Goal: Transaction & Acquisition: Download file/media

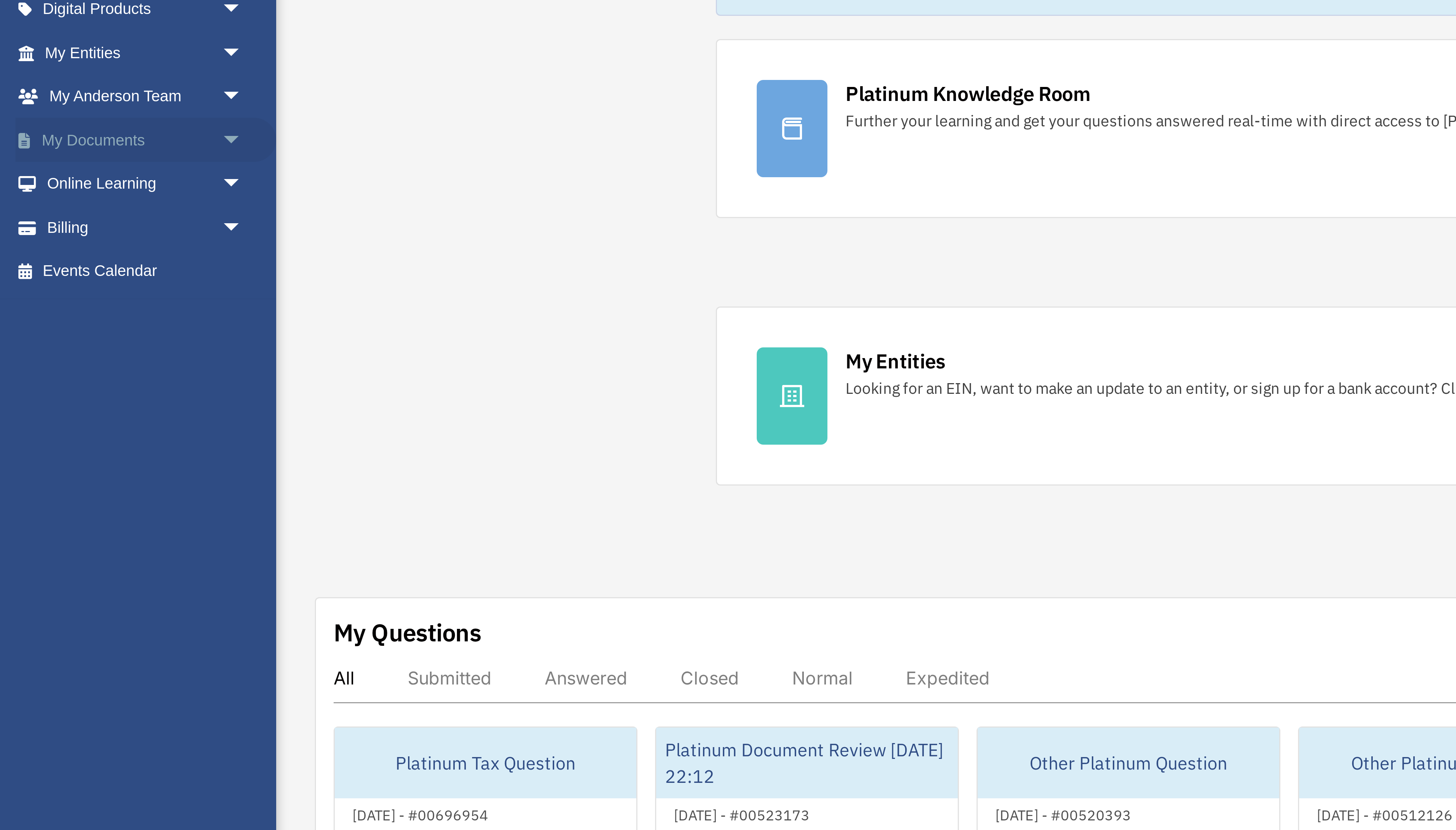
click at [40, 154] on link "My Documents arrow_drop_down" at bounding box center [49, 157] width 87 height 15
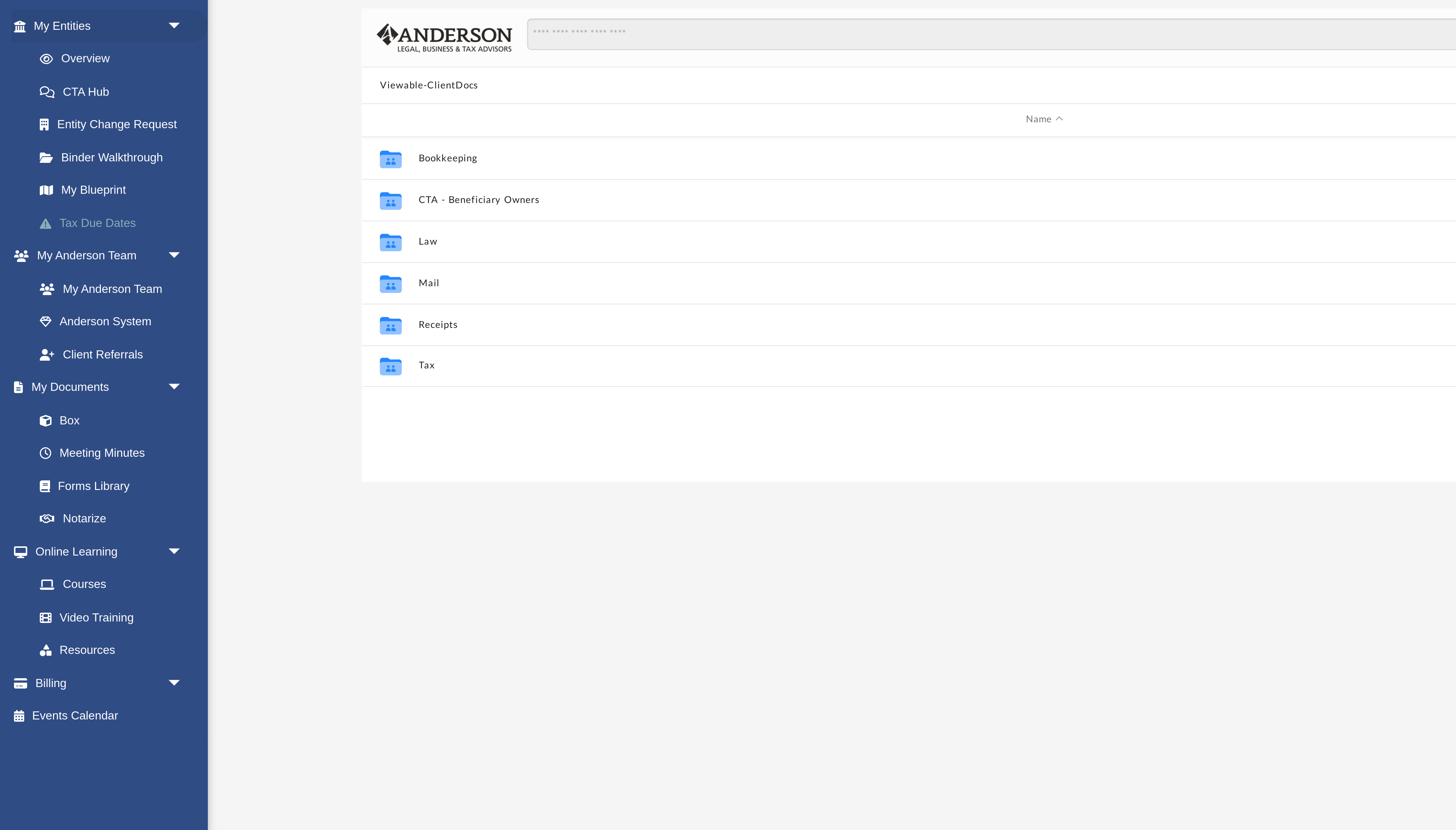
scroll to position [167, 1228]
click at [30, 303] on link "Box" at bounding box center [51, 302] width 82 height 15
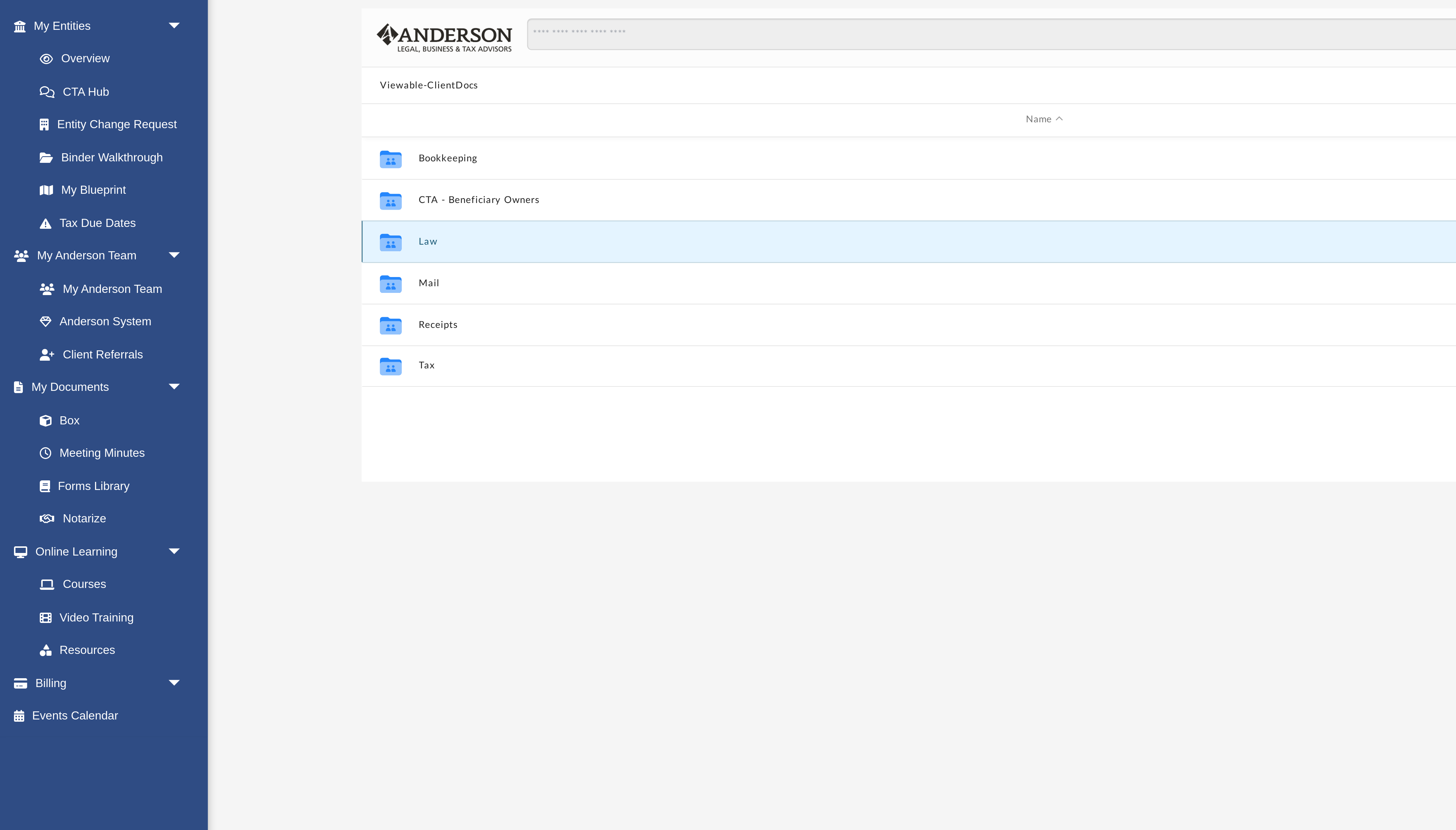
click at [188, 223] on button "Law" at bounding box center [462, 223] width 554 height 5
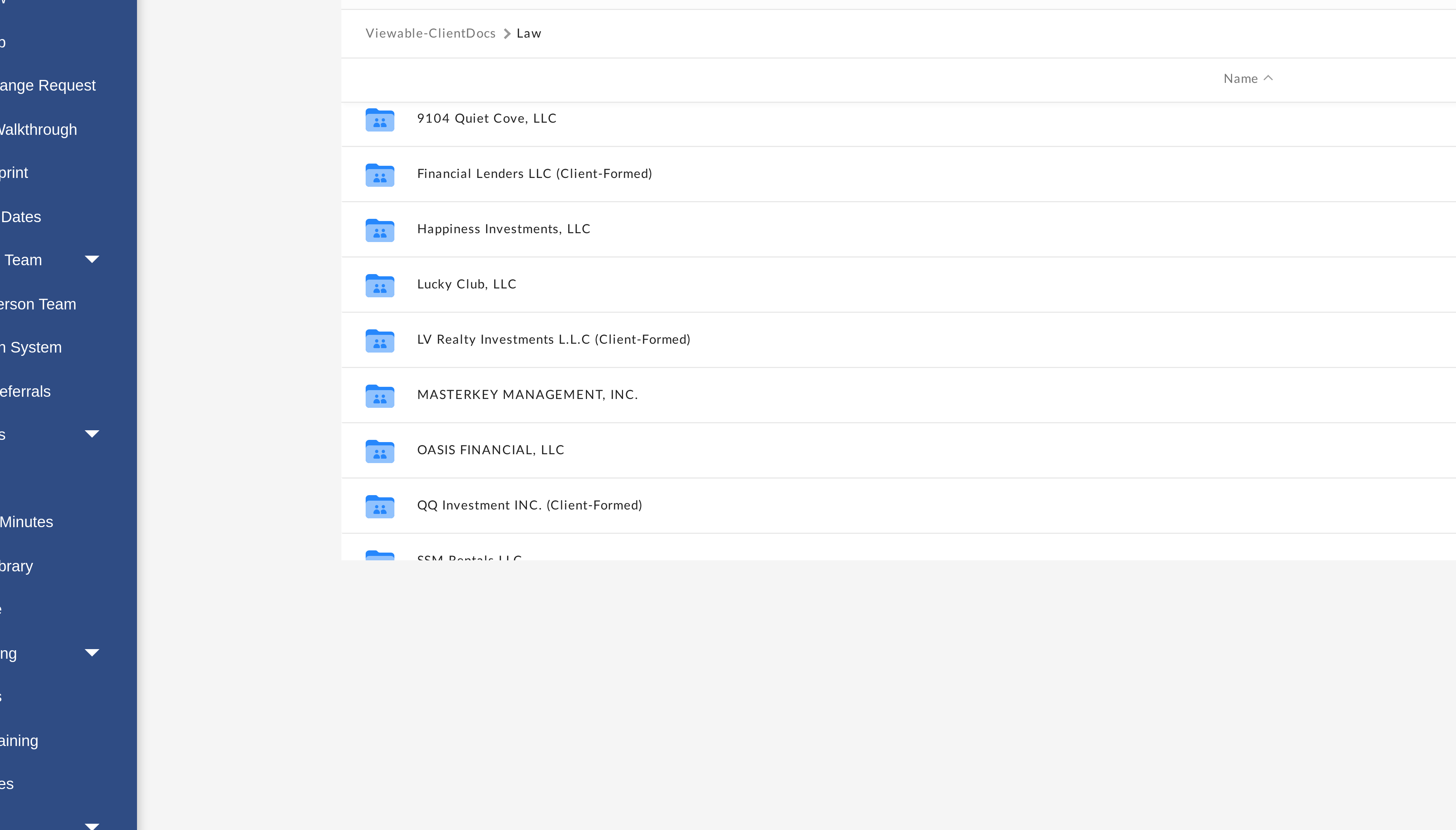
scroll to position [410, 0]
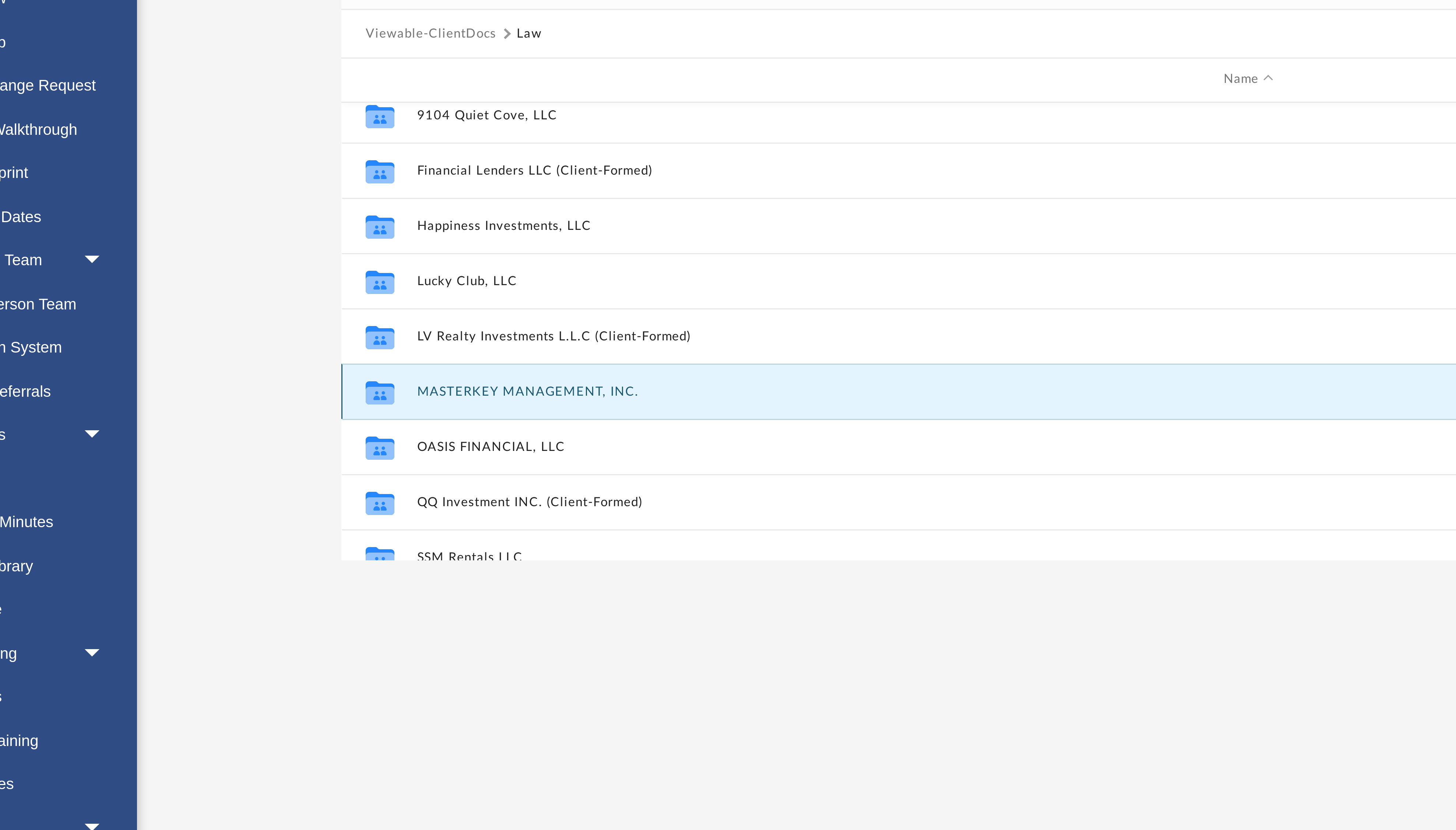
click at [207, 271] on button "MASTERKEY MANAGEMENT, INC." at bounding box center [462, 273] width 554 height 5
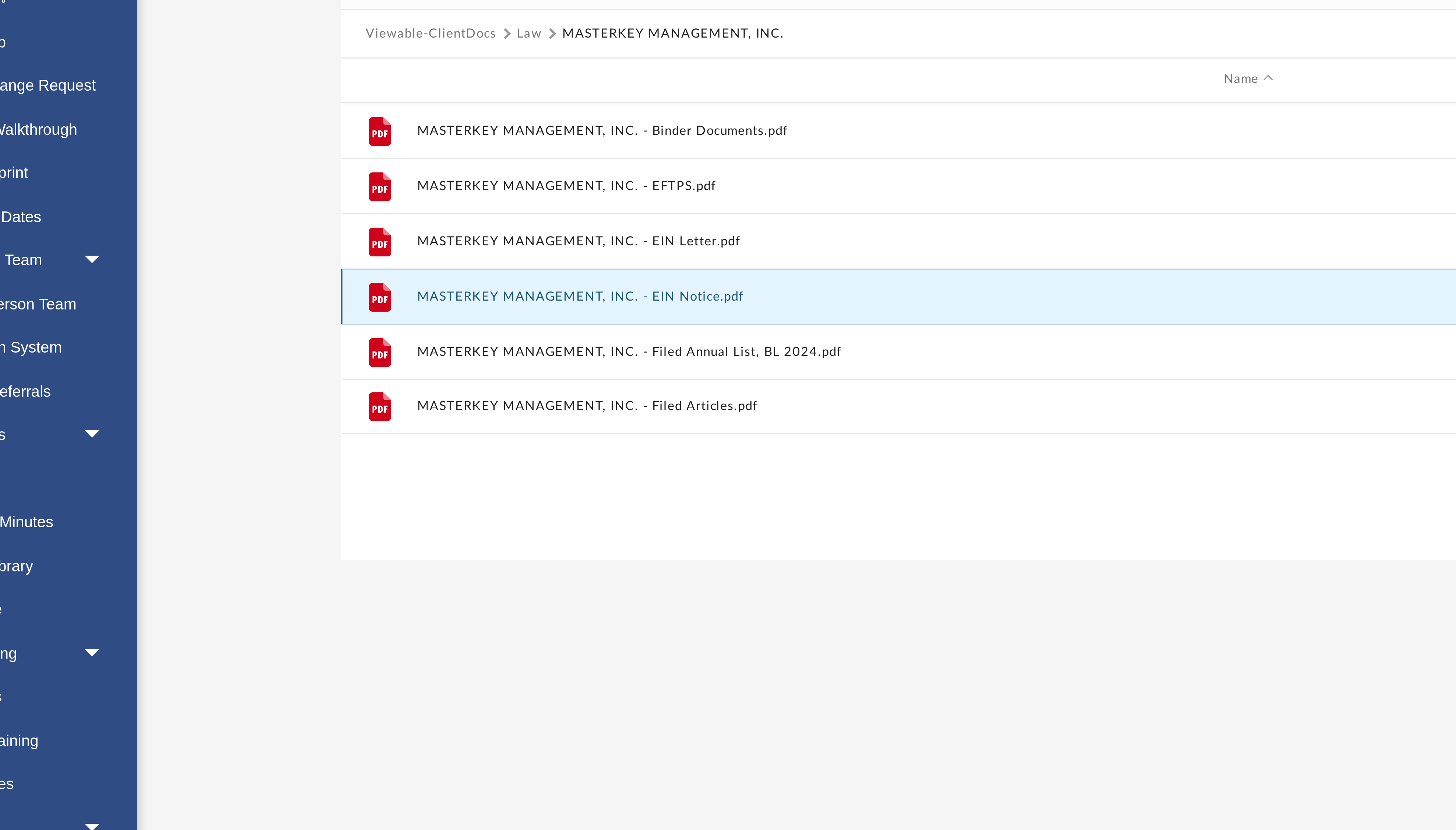
click at [225, 241] on button "MASTERKEY MANAGEMENT, INC. - EIN Notice.pdf" at bounding box center [462, 241] width 554 height 5
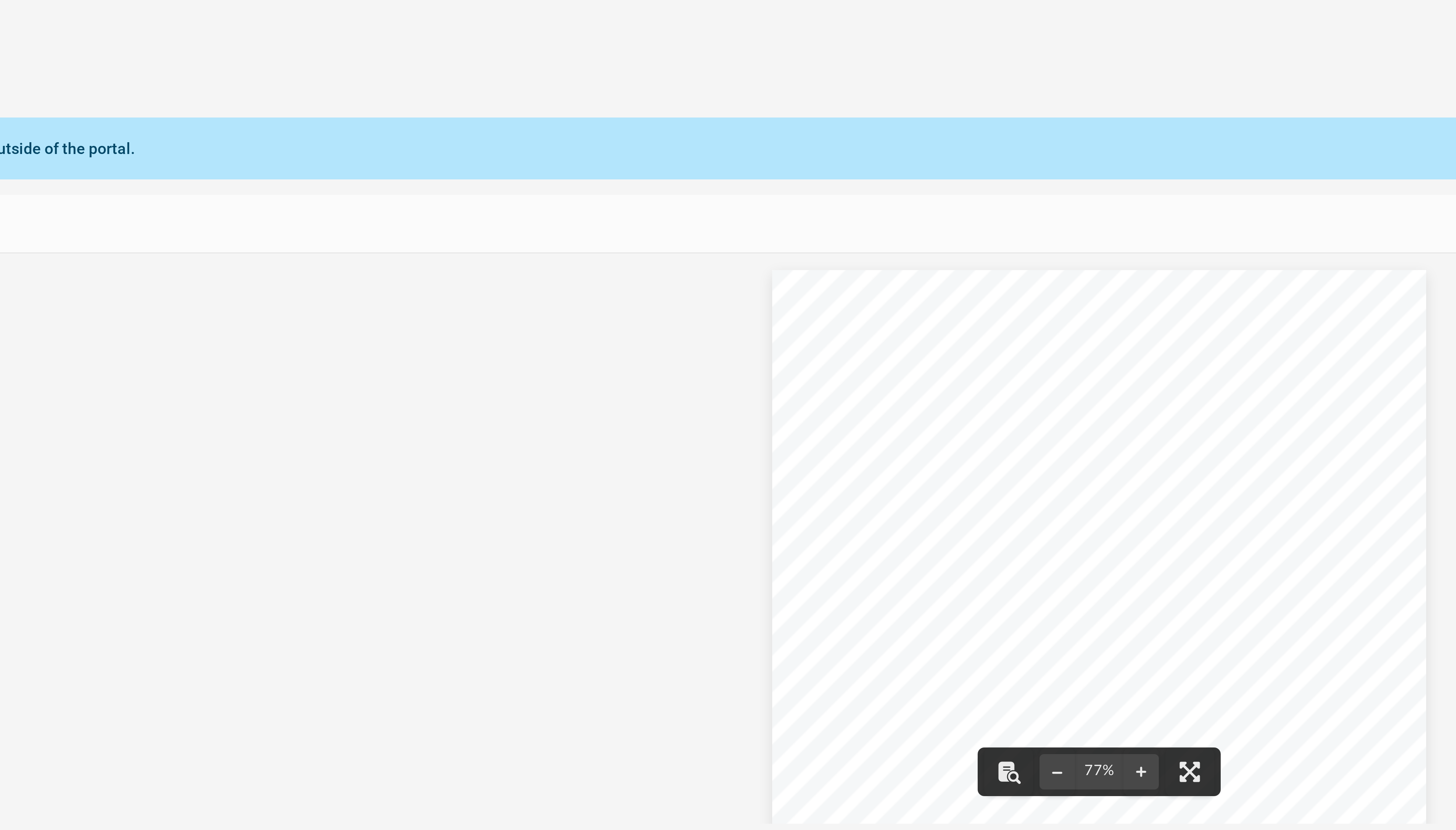
click at [761, 257] on div "Page 1" at bounding box center [774, 239] width 218 height 188
click at [762, 265] on div "Page 1" at bounding box center [774, 239] width 218 height 188
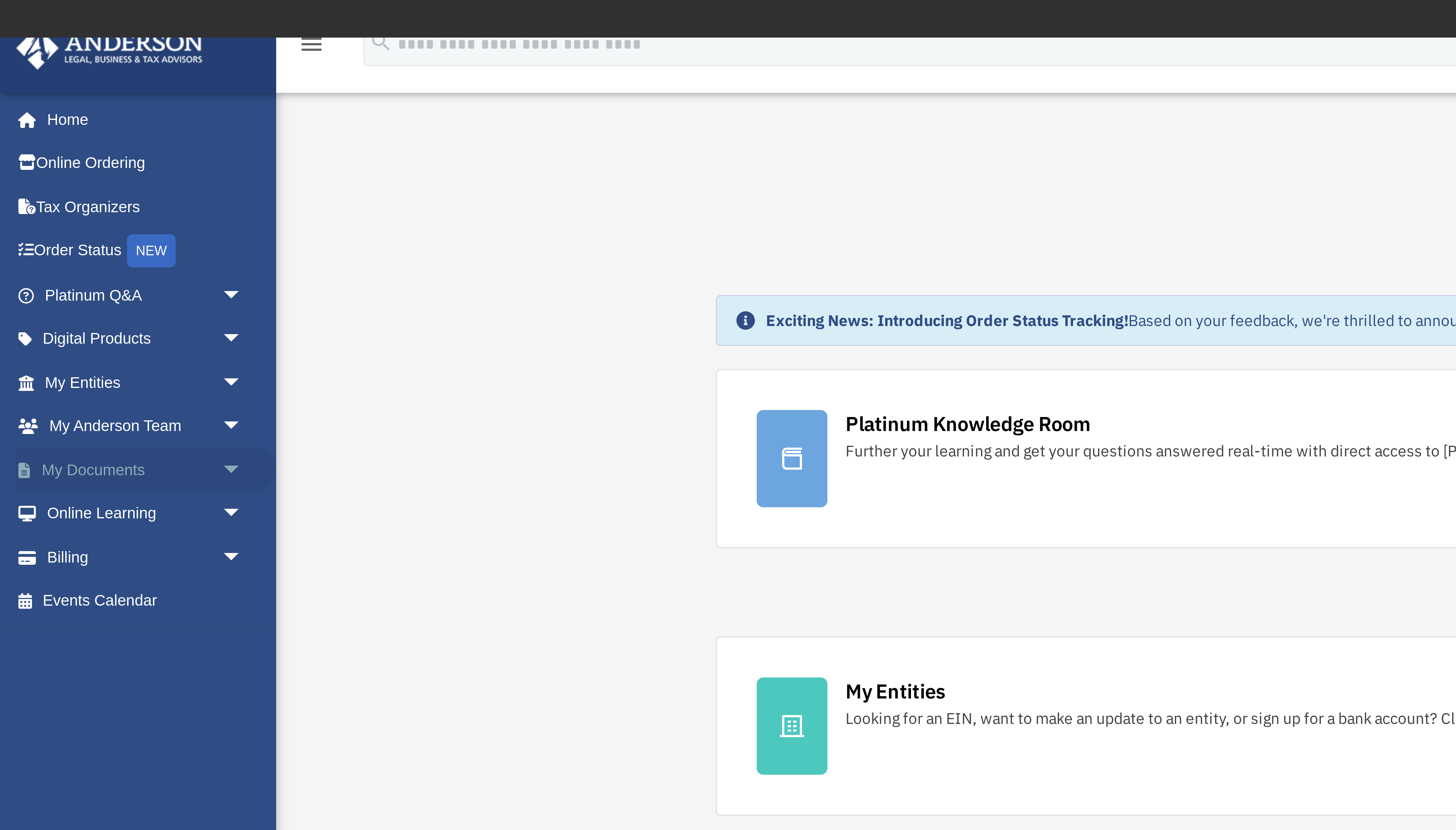
click at [34, 156] on link "My Documents arrow_drop_down" at bounding box center [49, 157] width 87 height 15
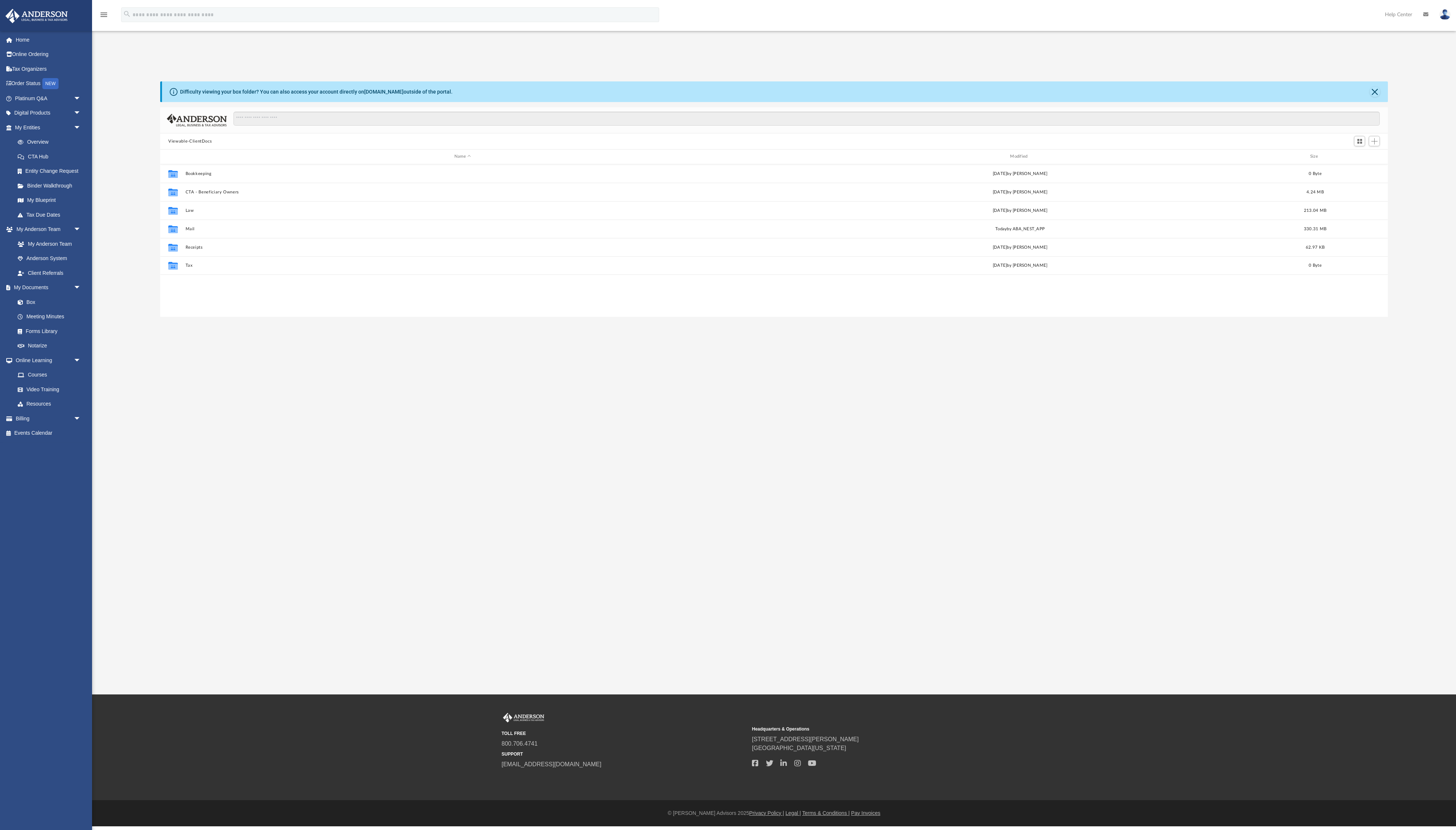
scroll to position [167, 1228]
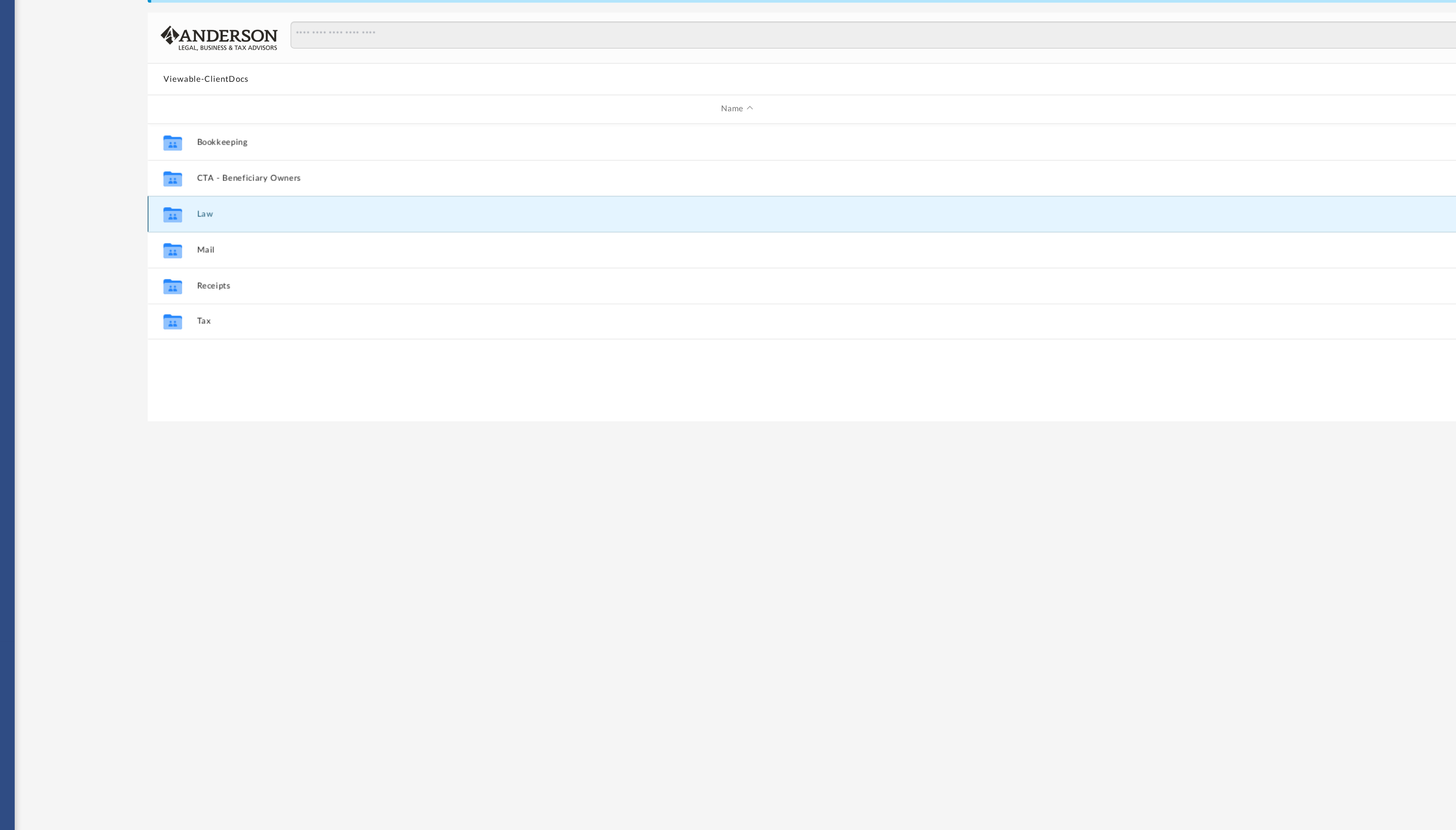
click at [190, 222] on button "Law" at bounding box center [462, 223] width 554 height 5
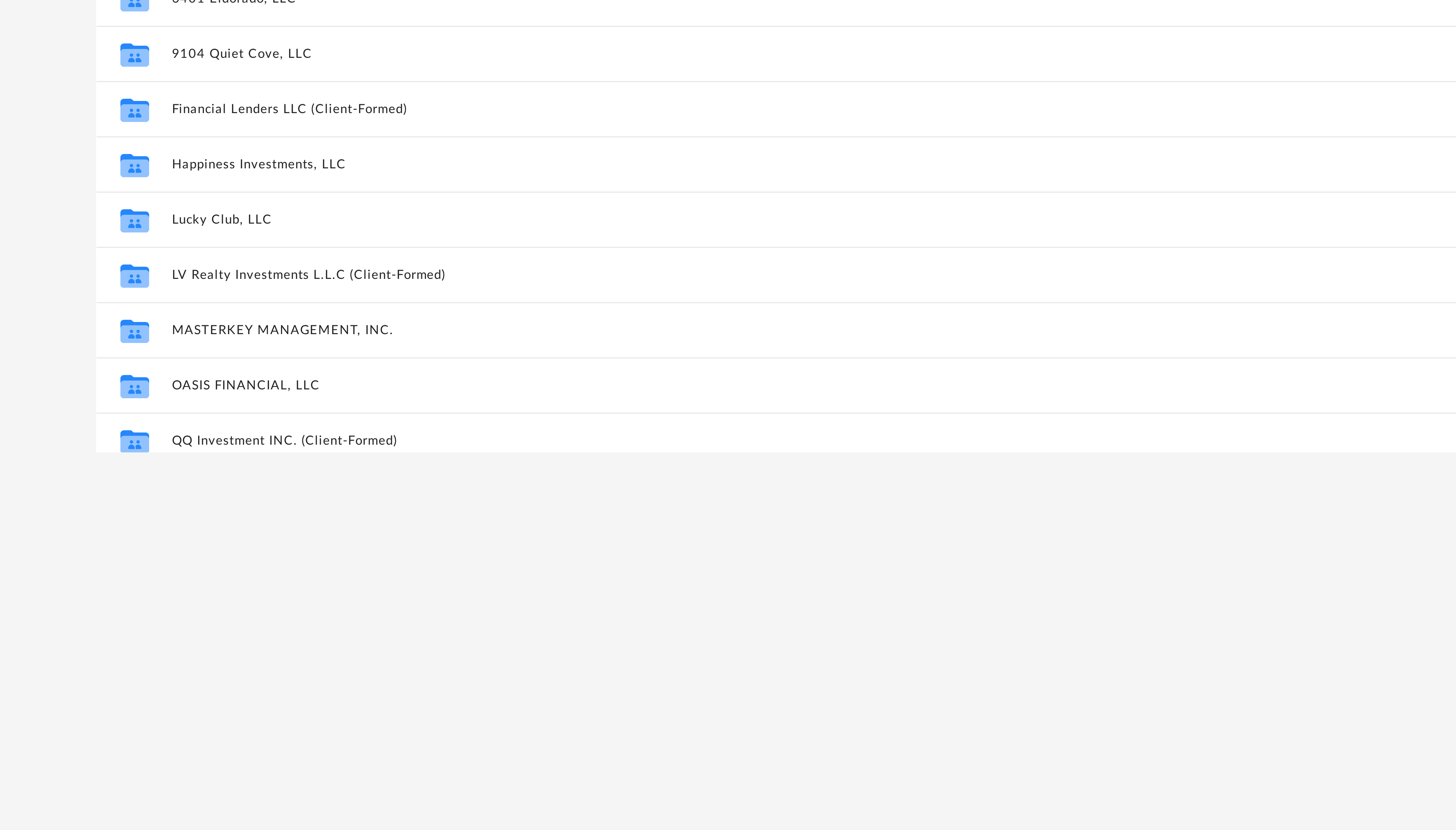
scroll to position [396, 0]
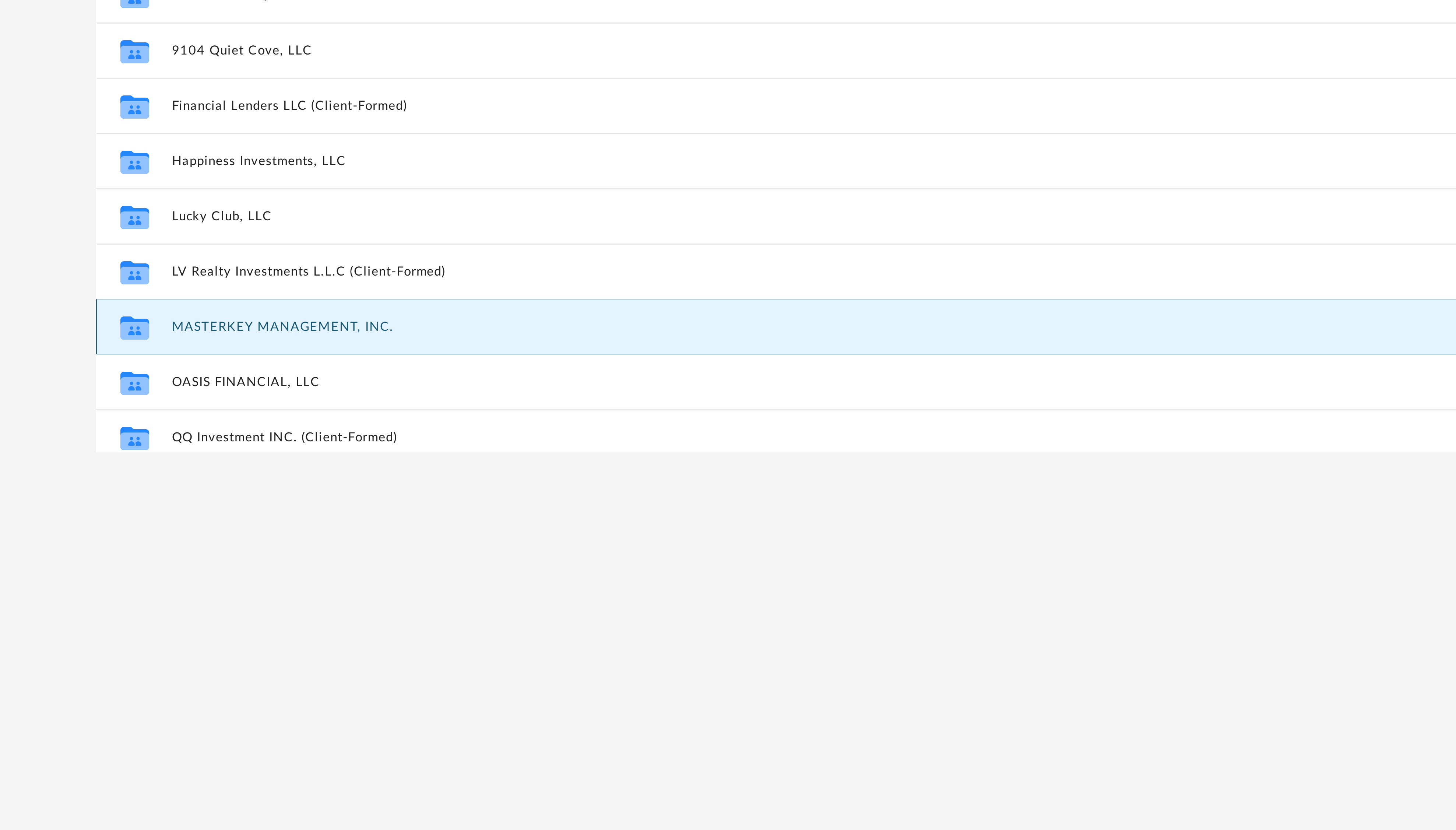
click at [213, 286] on button "MASTERKEY MANAGEMENT, INC." at bounding box center [462, 287] width 554 height 5
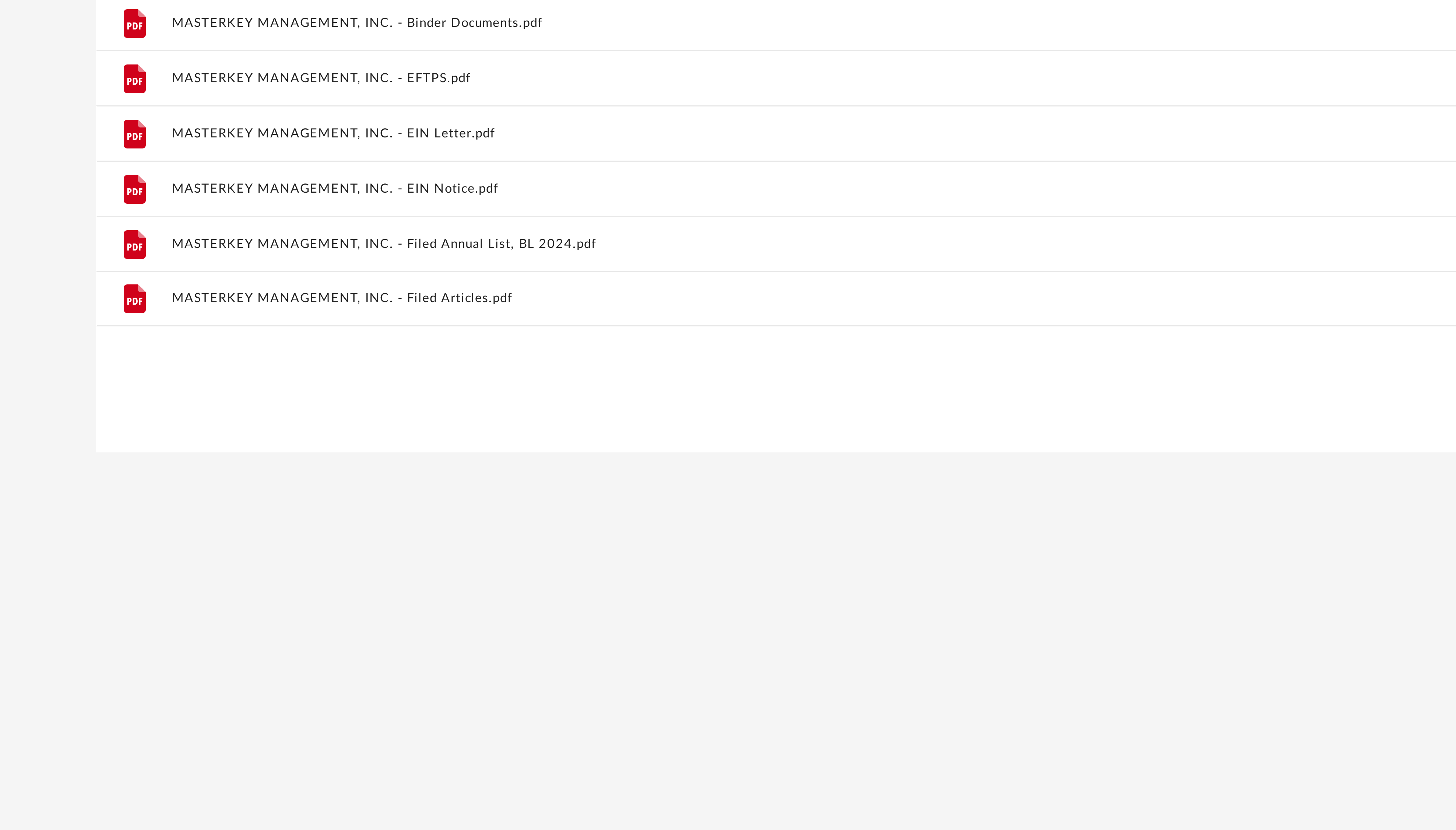
scroll to position [0, 0]
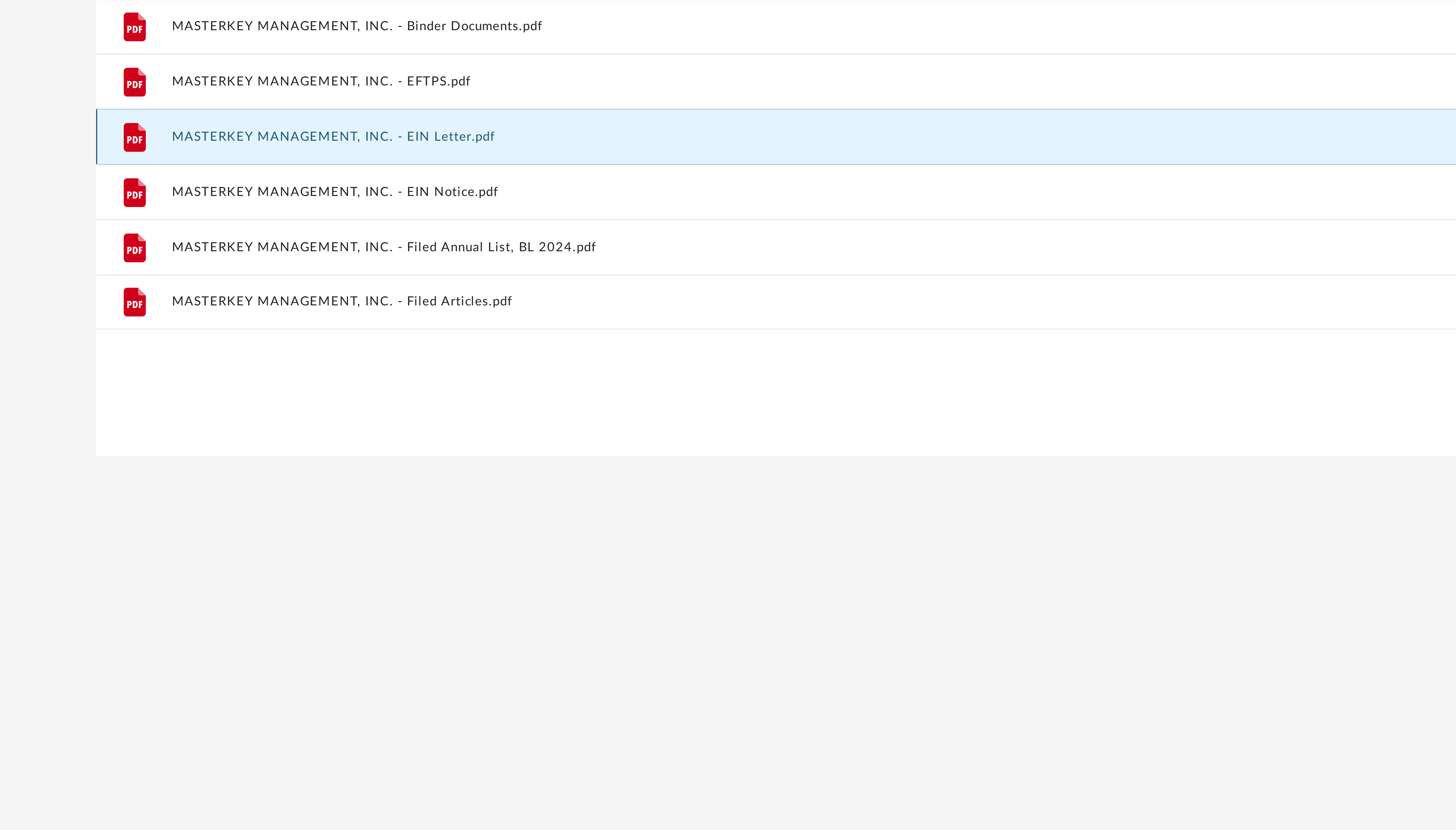
click at [226, 221] on button "MASTERKEY MANAGEMENT, INC. - EIN Letter.pdf" at bounding box center [462, 223] width 554 height 5
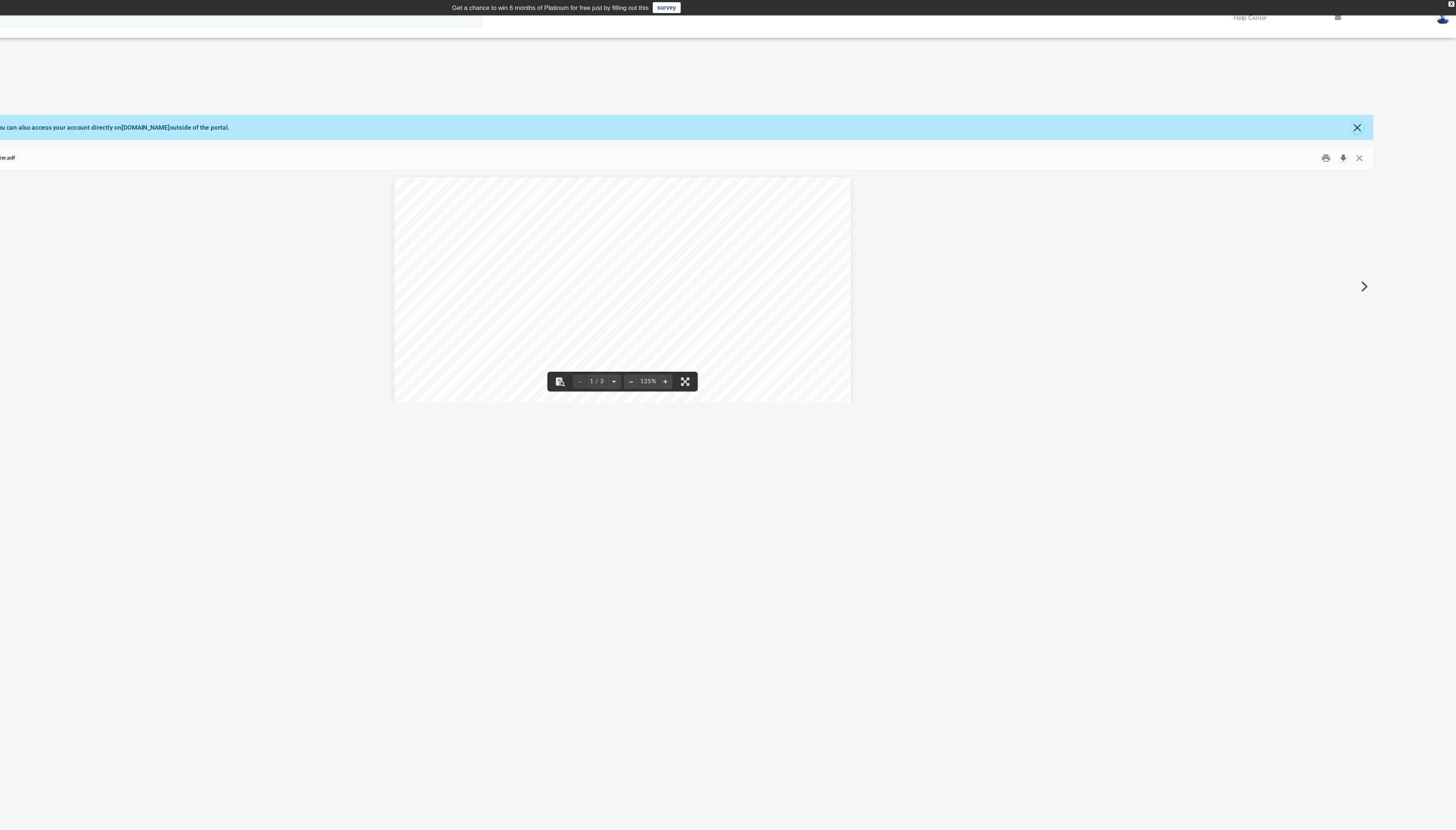
click at [1362, 129] on button "Download" at bounding box center [1363, 129] width 13 height 11
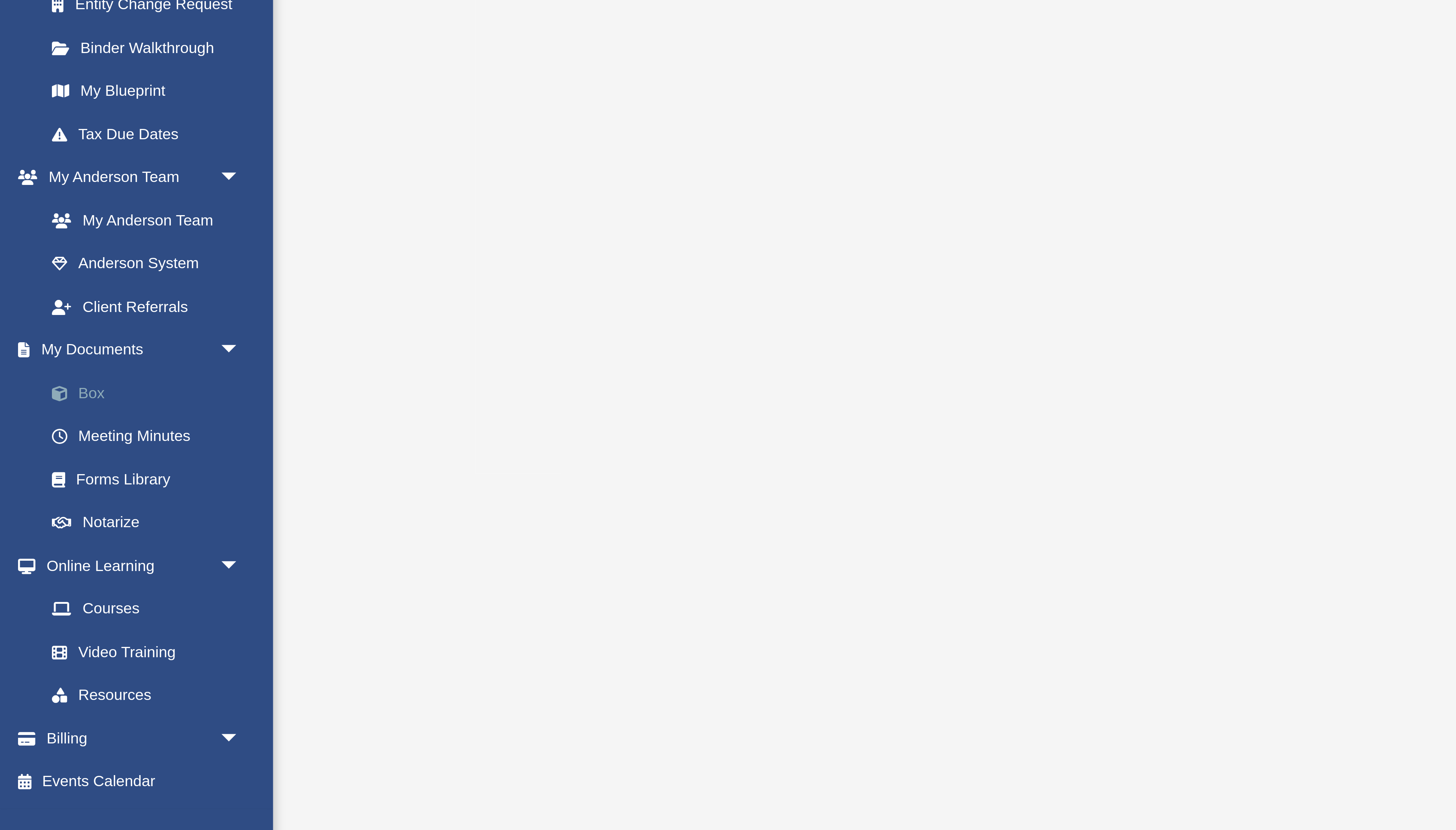
click at [34, 301] on link "Box" at bounding box center [51, 302] width 82 height 15
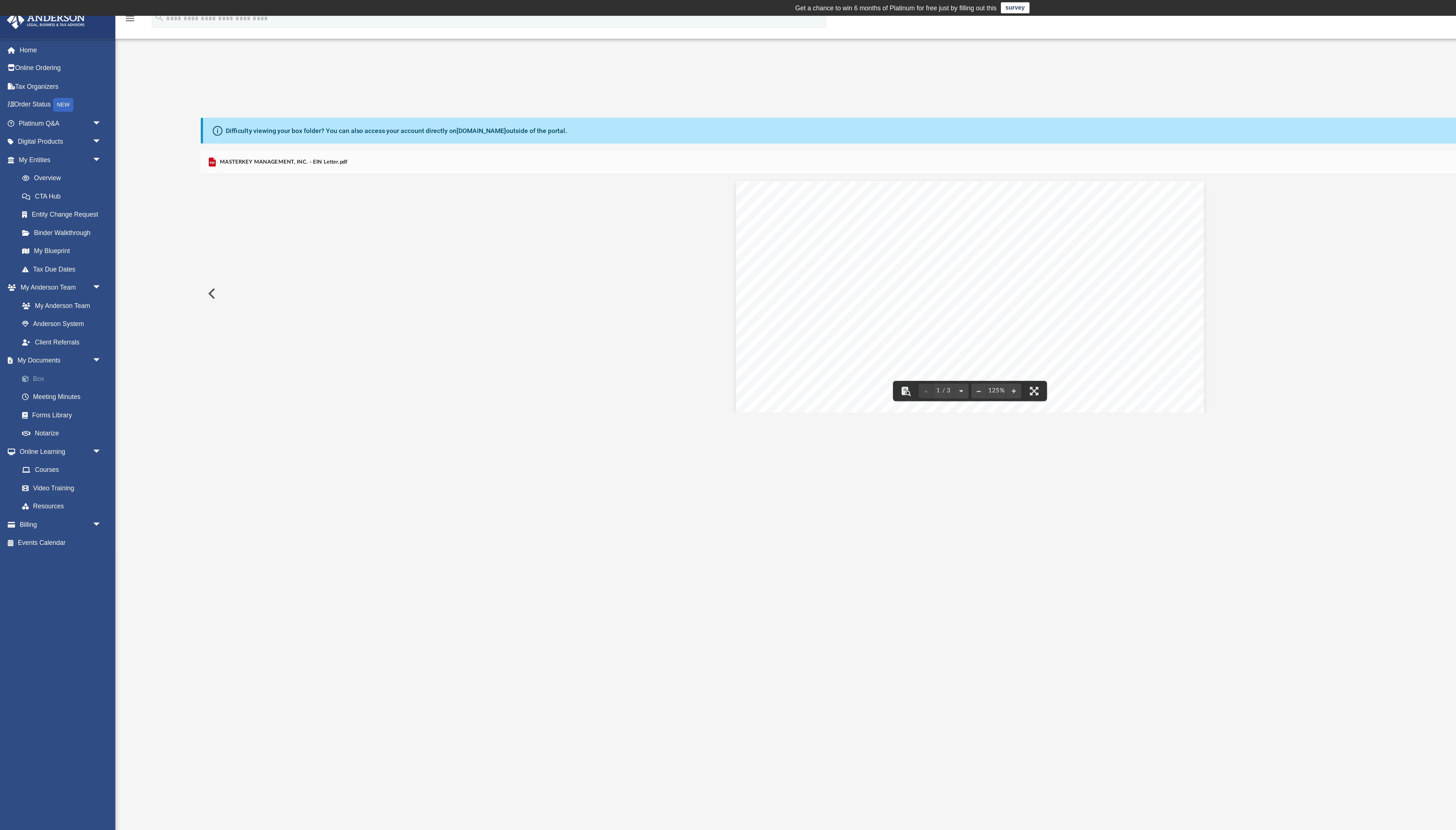
click at [32, 301] on link "Box" at bounding box center [51, 302] width 82 height 15
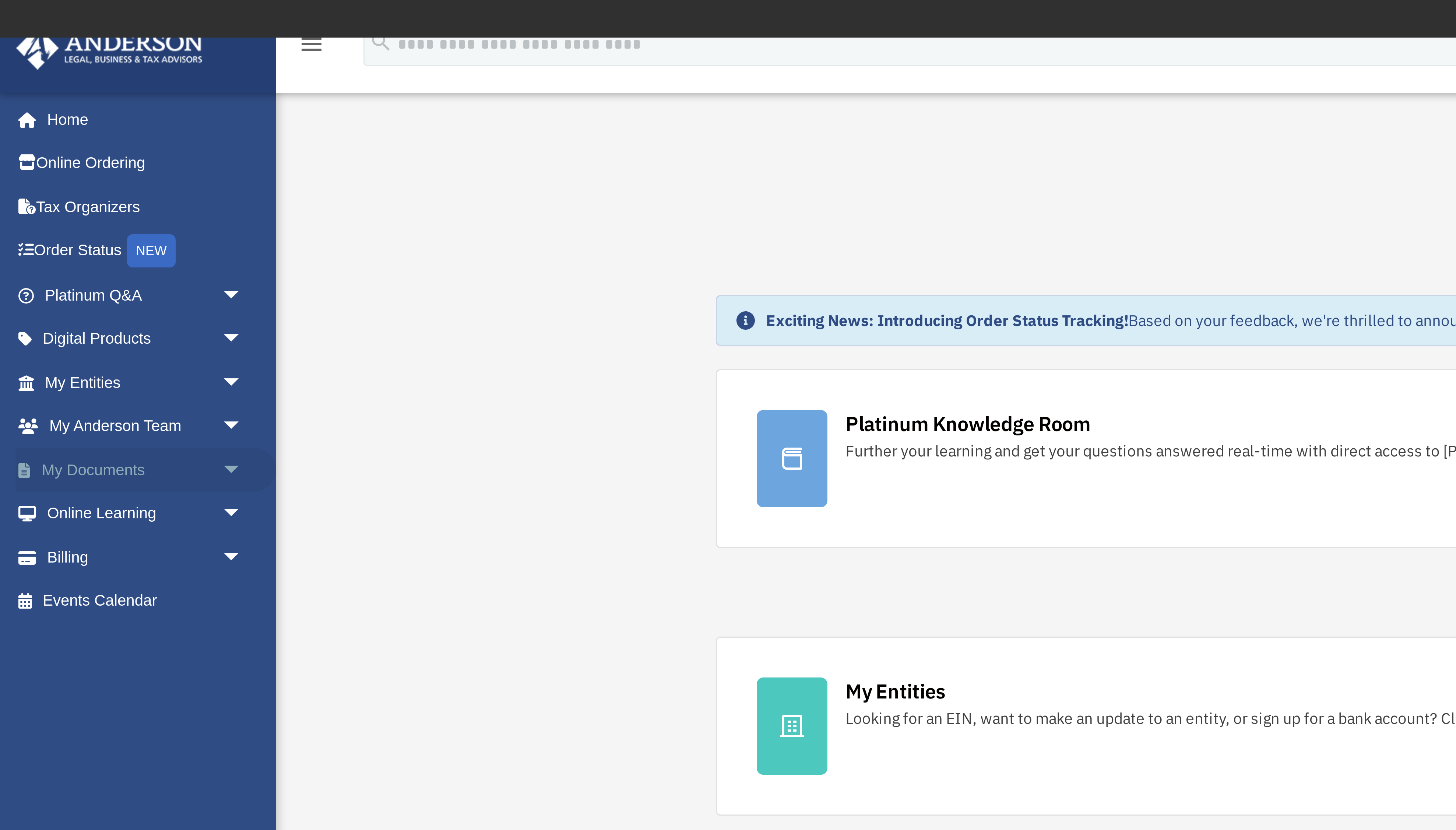
click at [77, 155] on span "arrow_drop_down" at bounding box center [81, 157] width 15 height 15
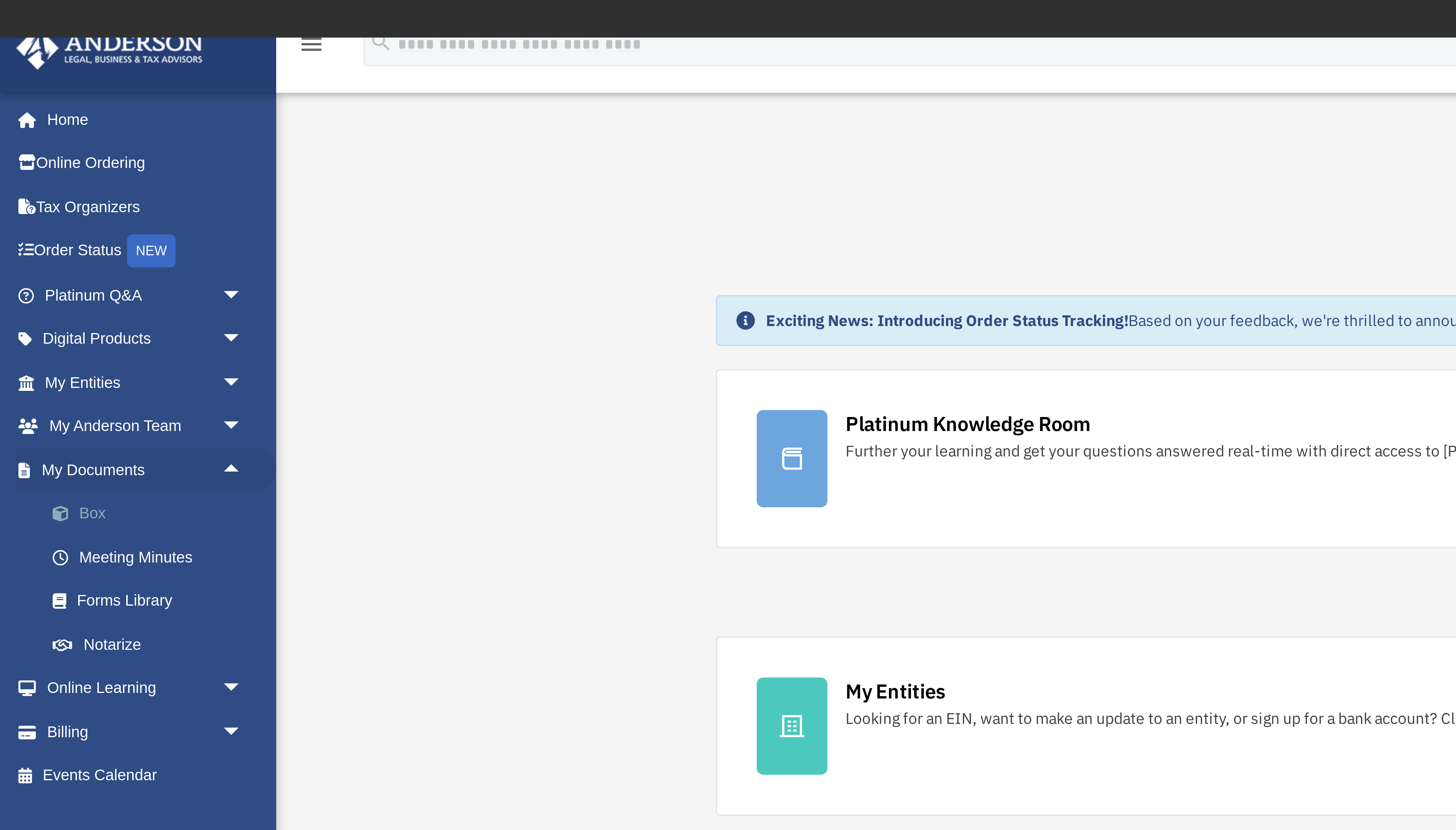
click at [27, 172] on link "Box" at bounding box center [51, 171] width 82 height 15
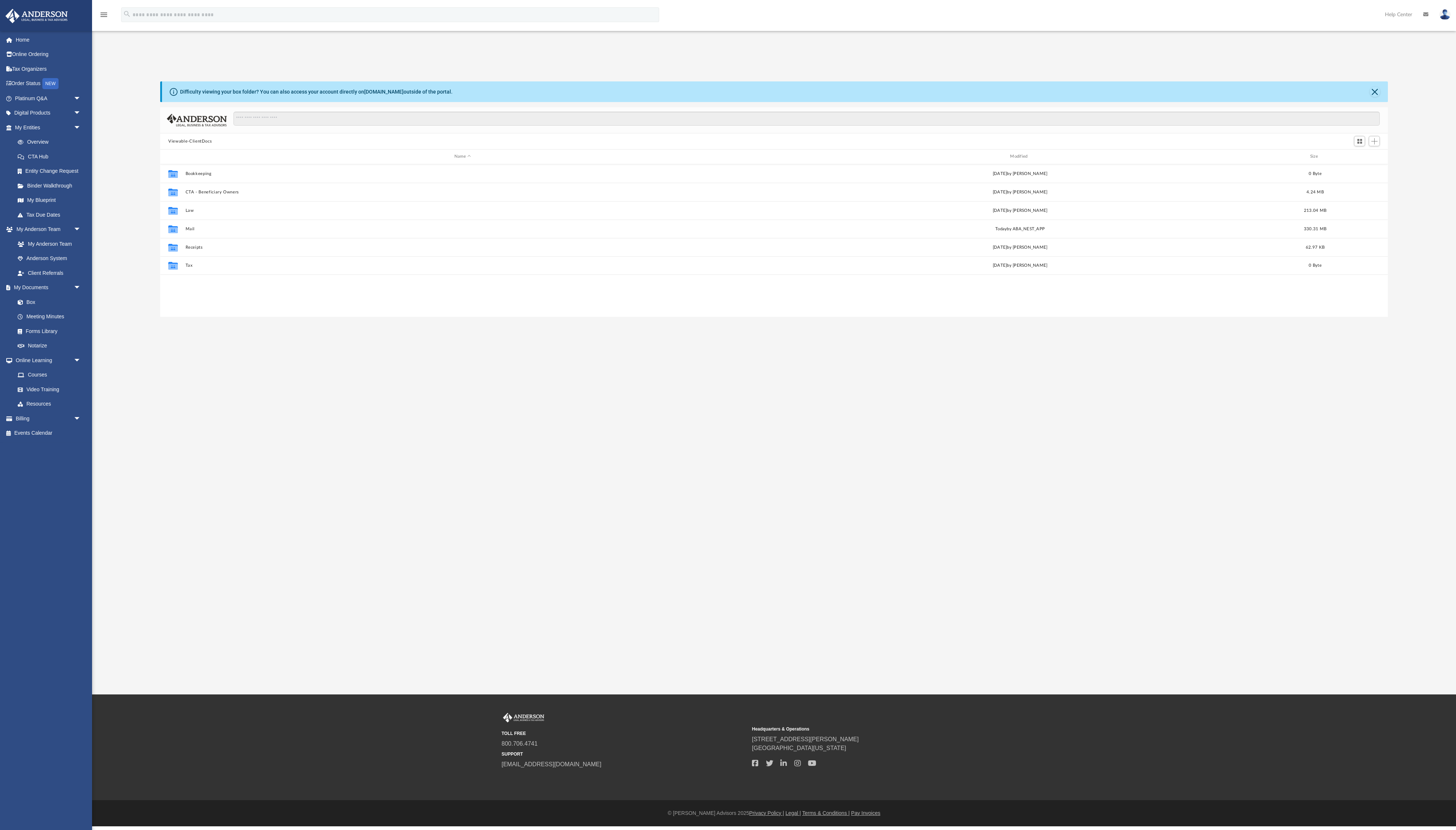
scroll to position [167, 1228]
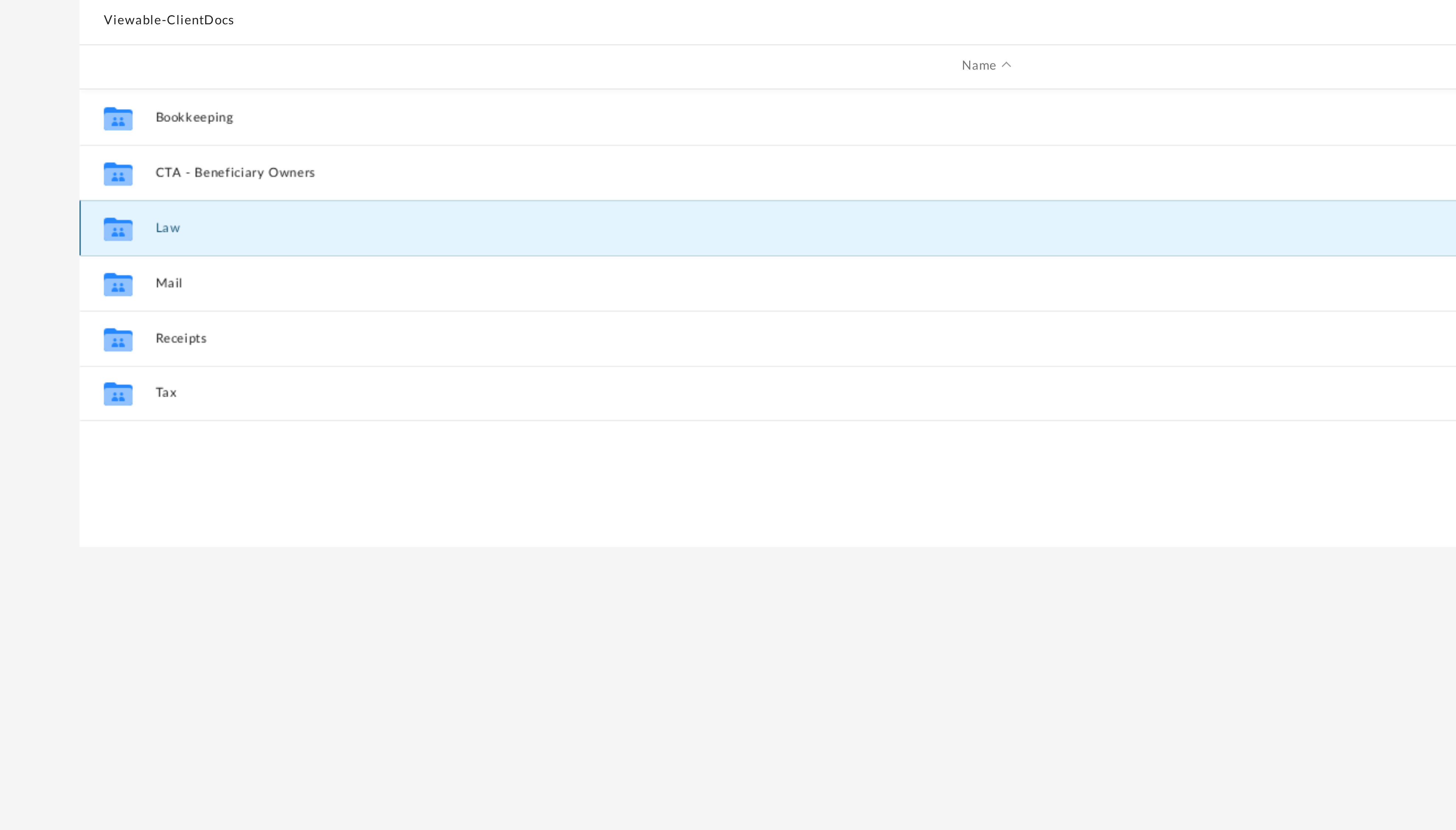
click at [189, 222] on button "Law" at bounding box center [462, 223] width 554 height 5
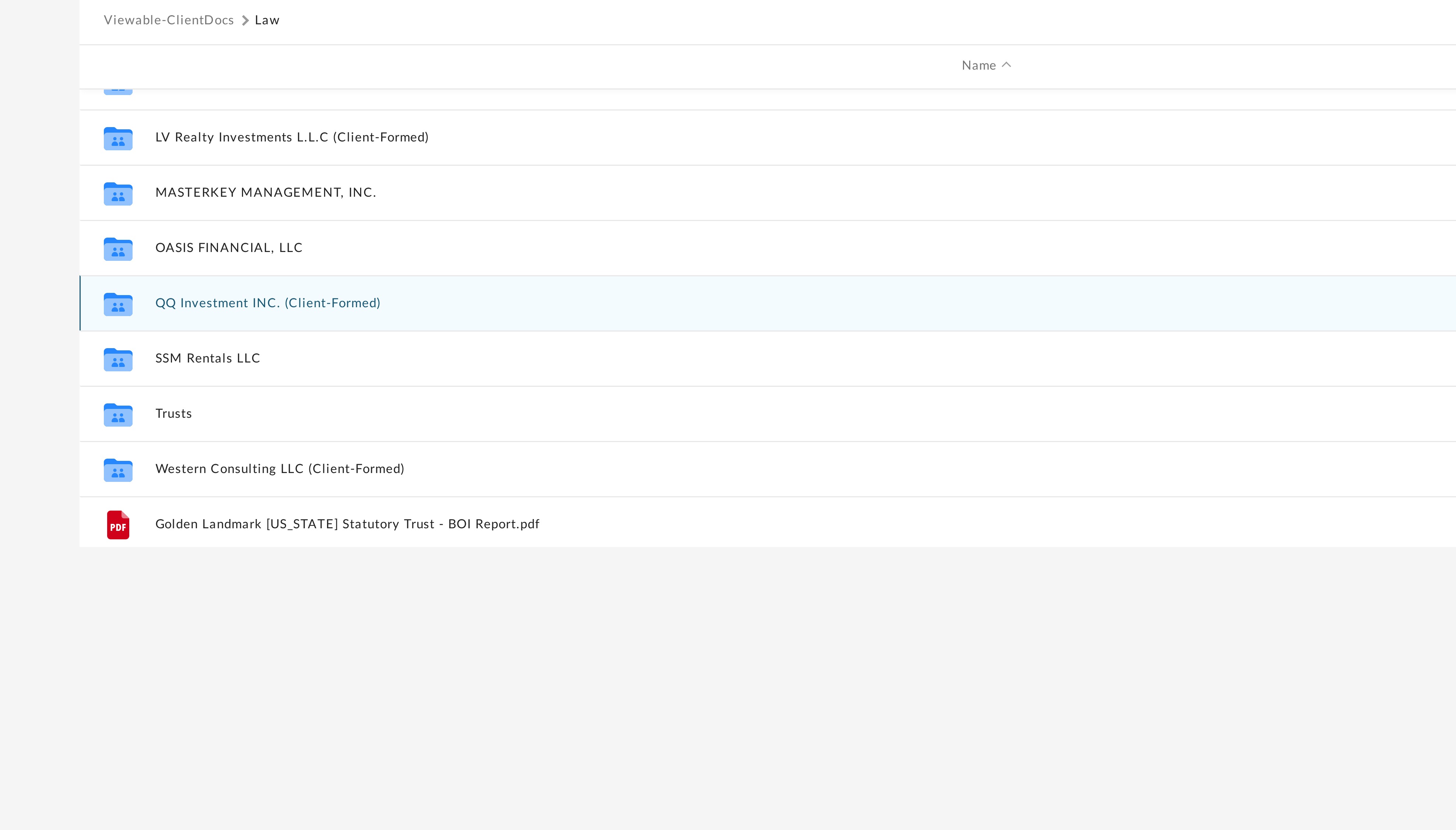
scroll to position [492, 0]
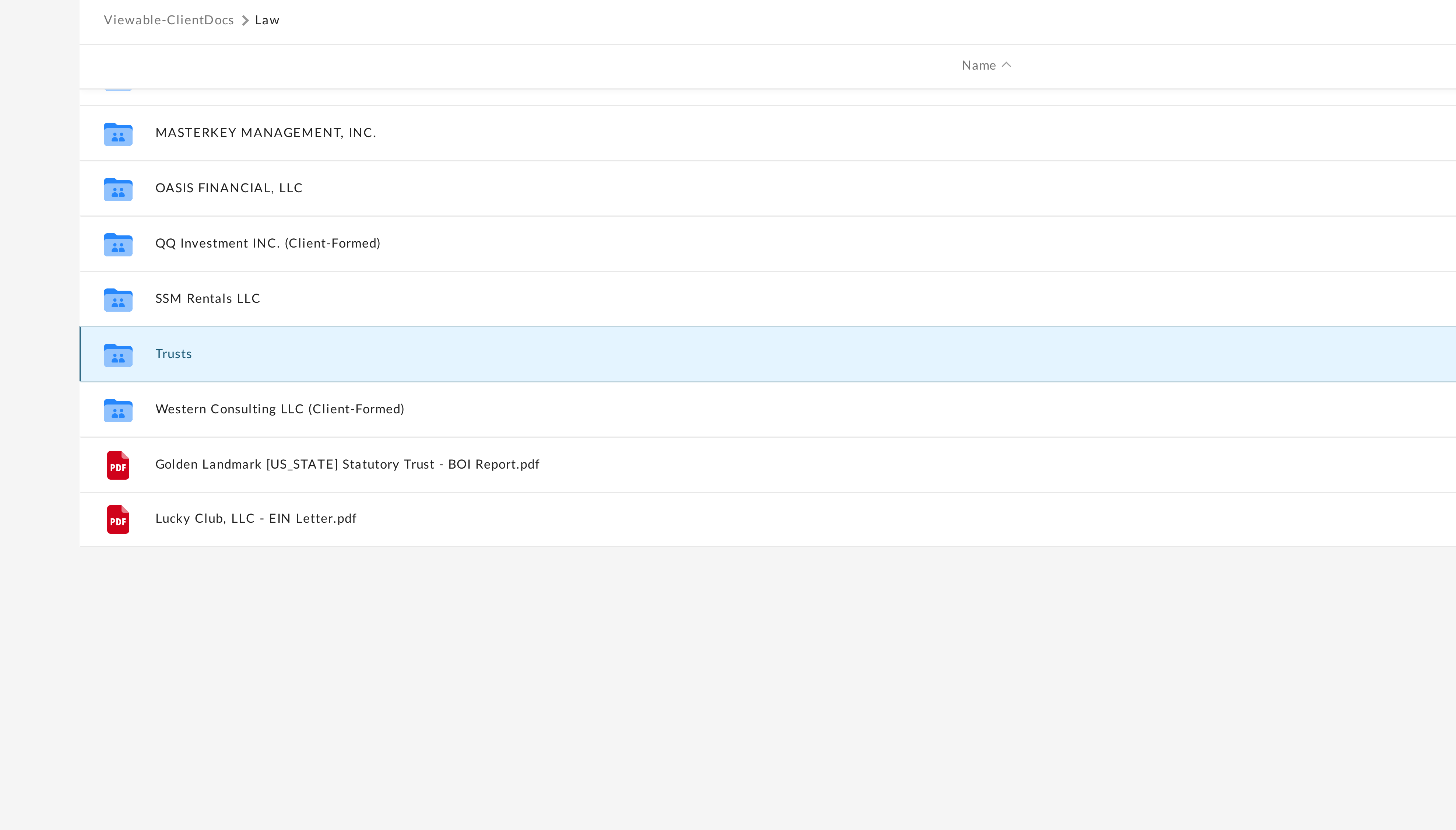
click at [191, 265] on button "Trusts" at bounding box center [462, 265] width 554 height 5
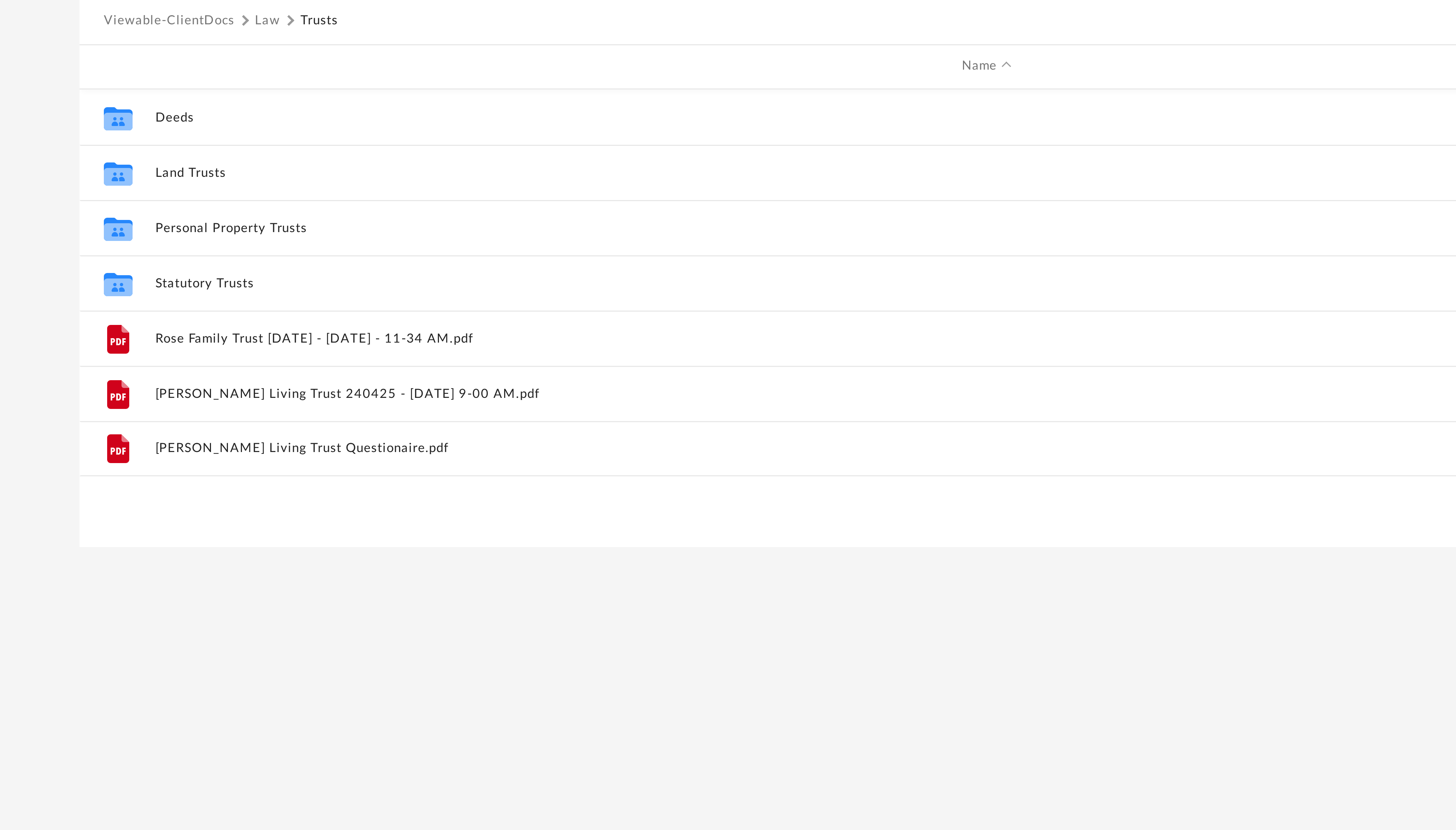
scroll to position [0, 0]
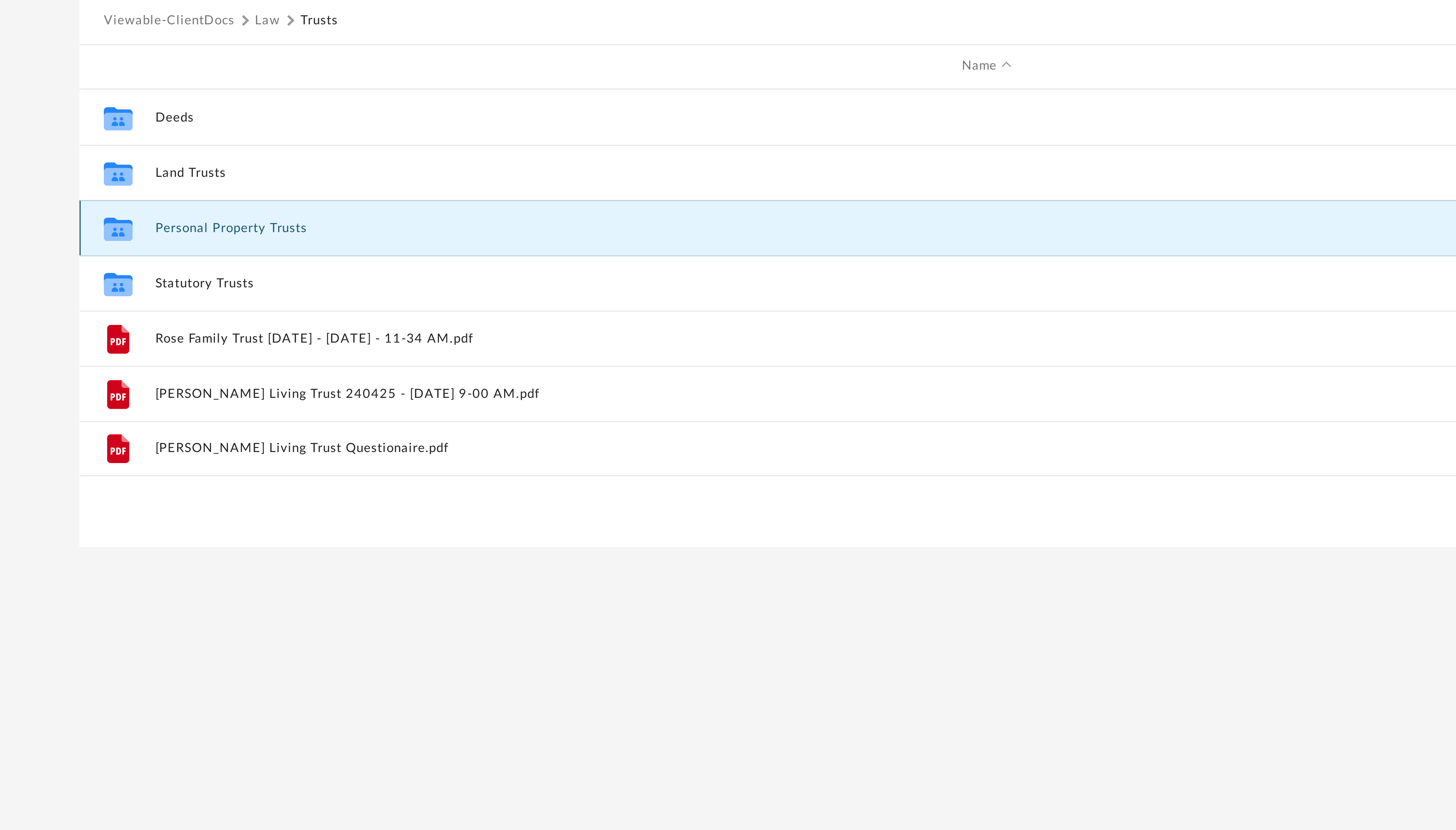
click at [214, 223] on button "Personal Property Trusts" at bounding box center [462, 223] width 554 height 5
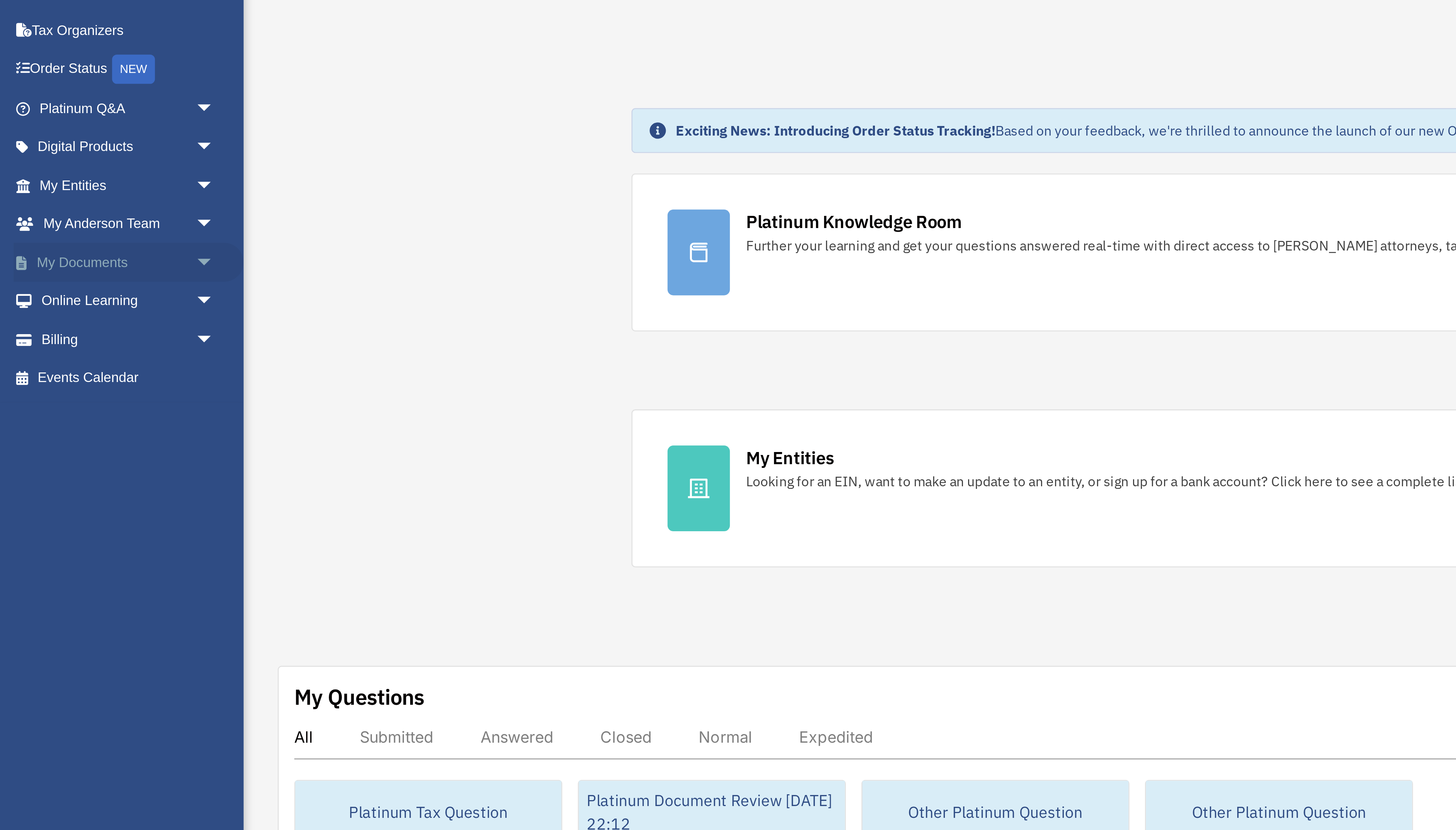
click at [40, 157] on link "My Documents arrow_drop_down" at bounding box center [49, 157] width 87 height 15
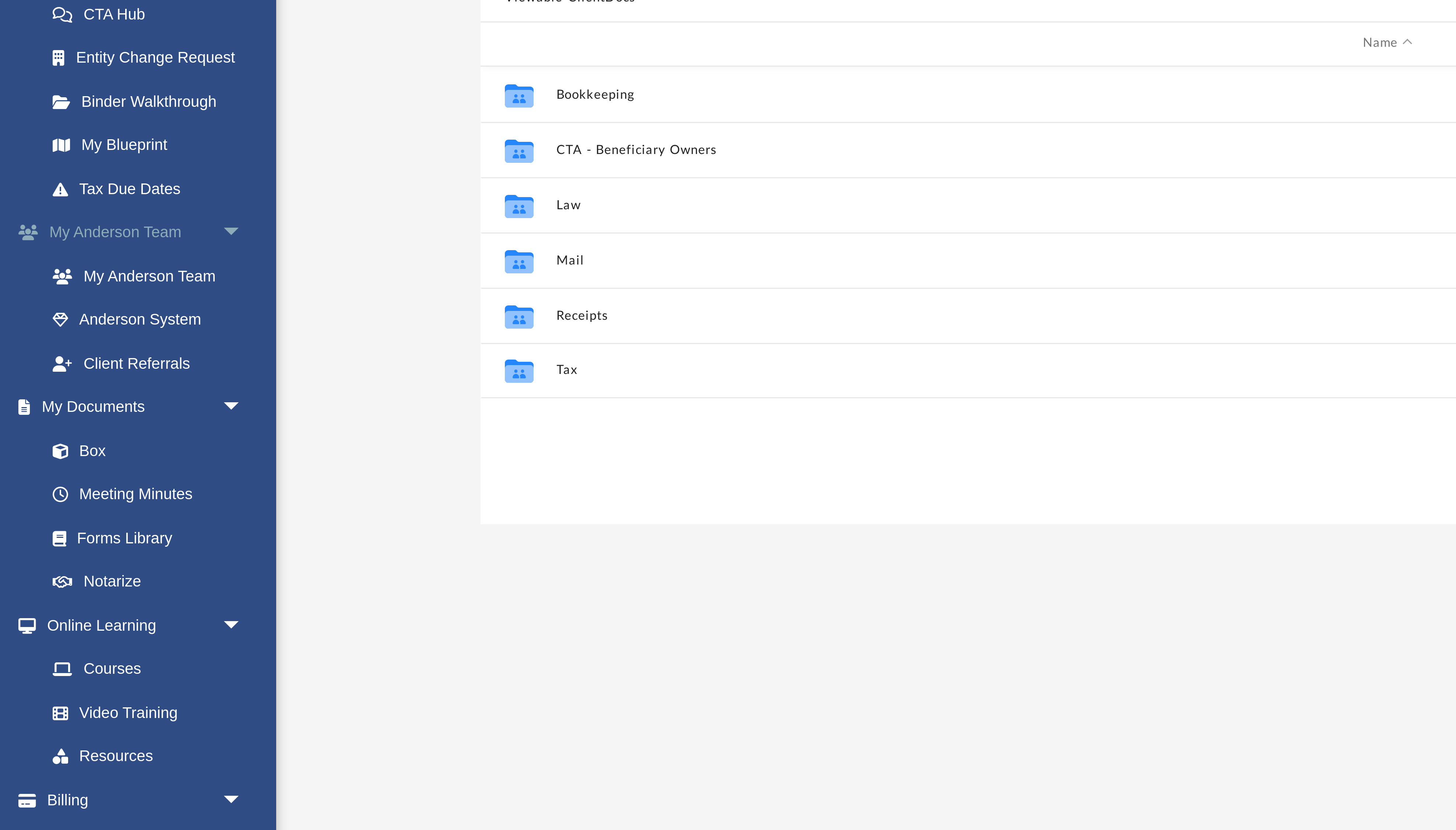
scroll to position [167, 1228]
click at [30, 302] on link "Box" at bounding box center [51, 302] width 82 height 15
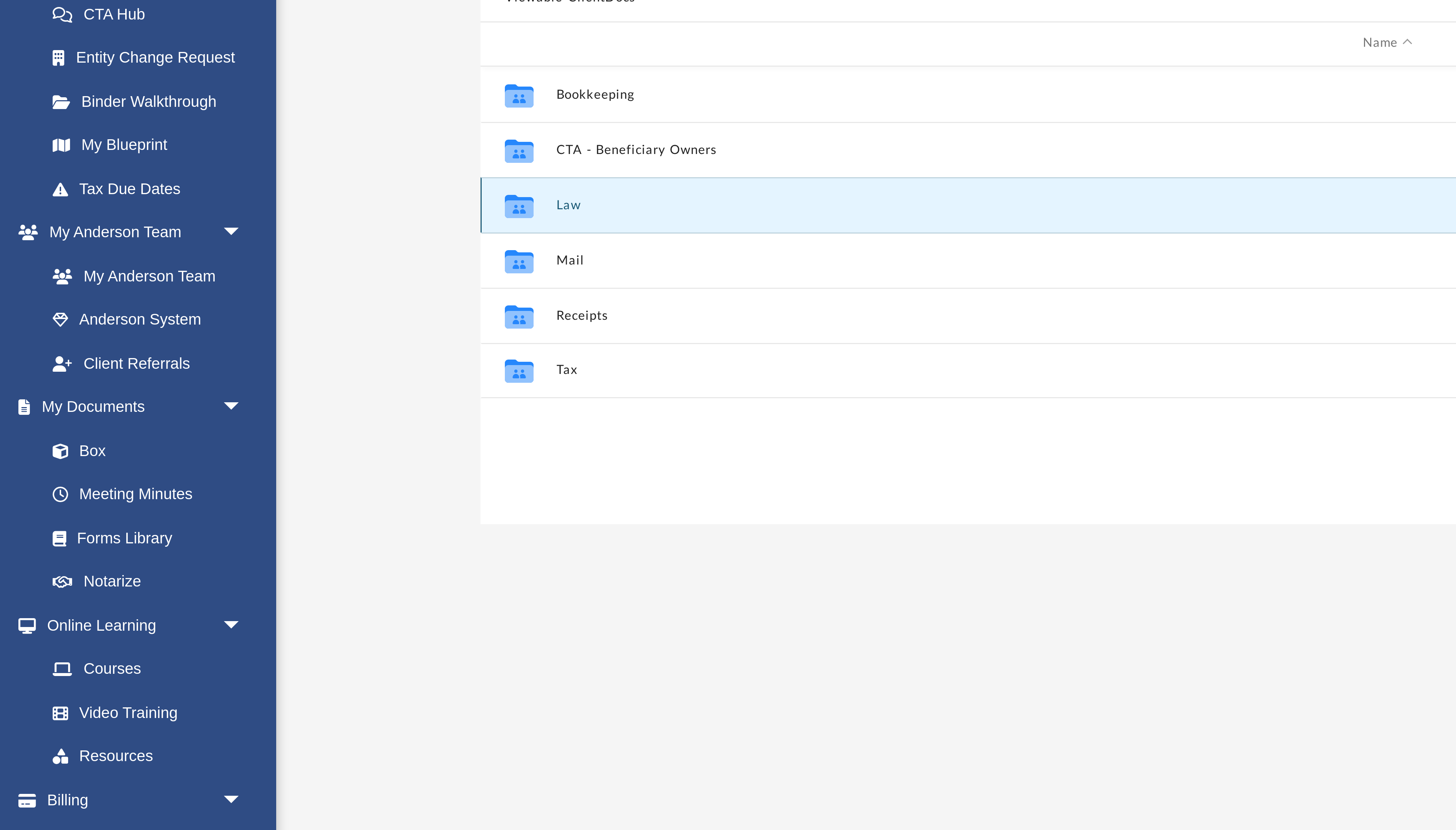
click at [189, 221] on button "Law" at bounding box center [462, 221] width 554 height 5
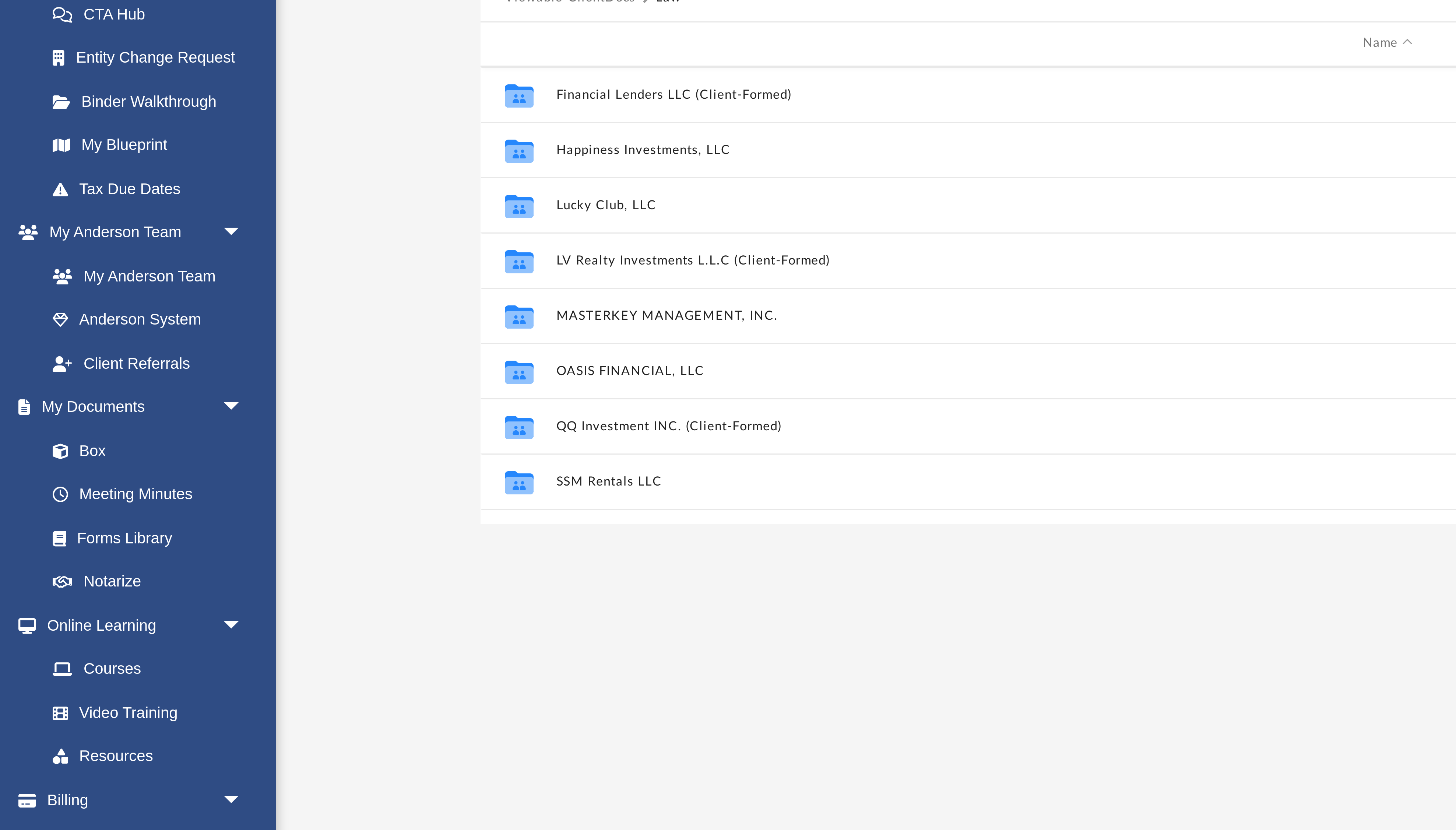
scroll to position [492, 0]
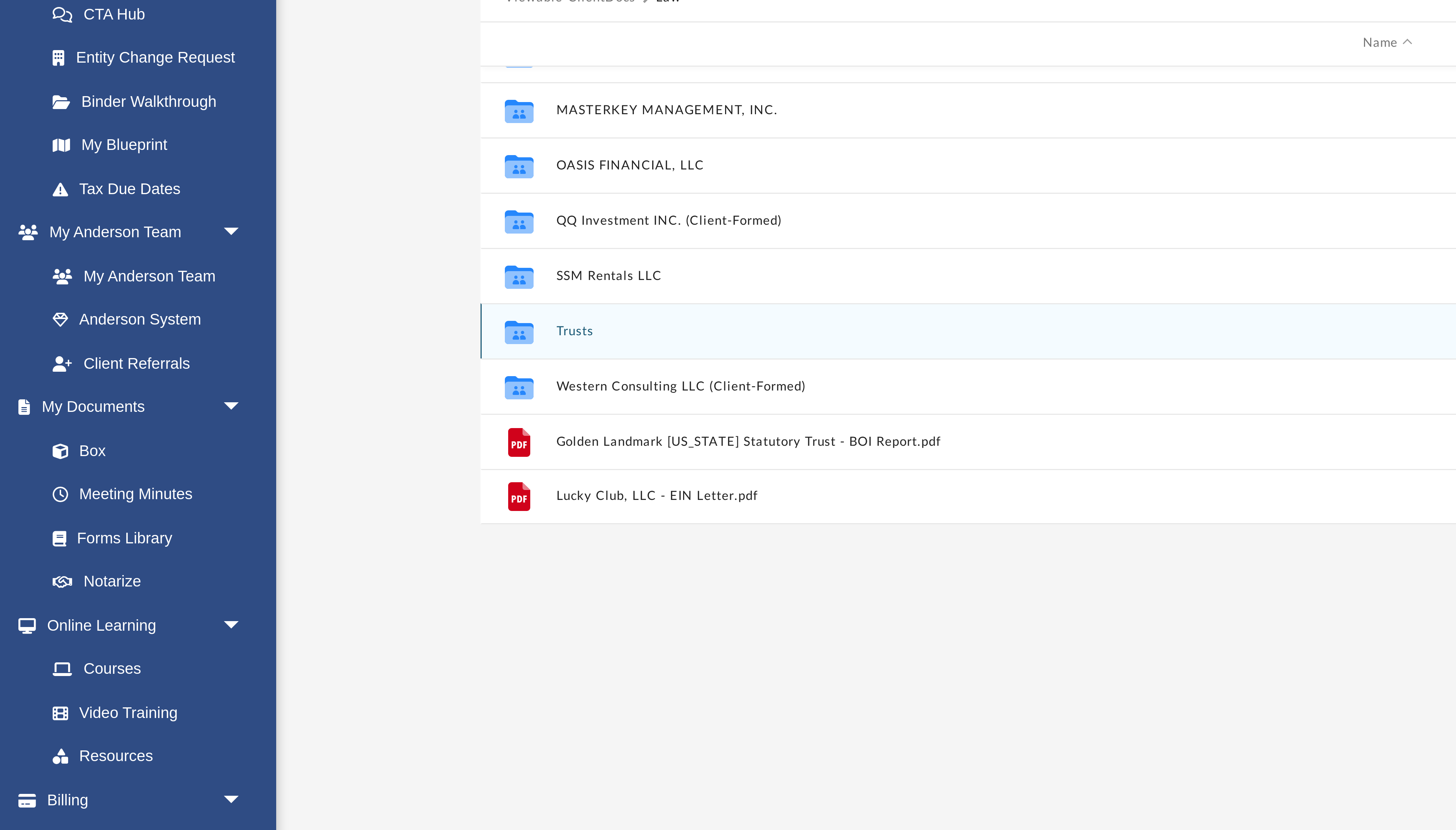
click at [196, 260] on button "Trusts" at bounding box center [462, 262] width 554 height 5
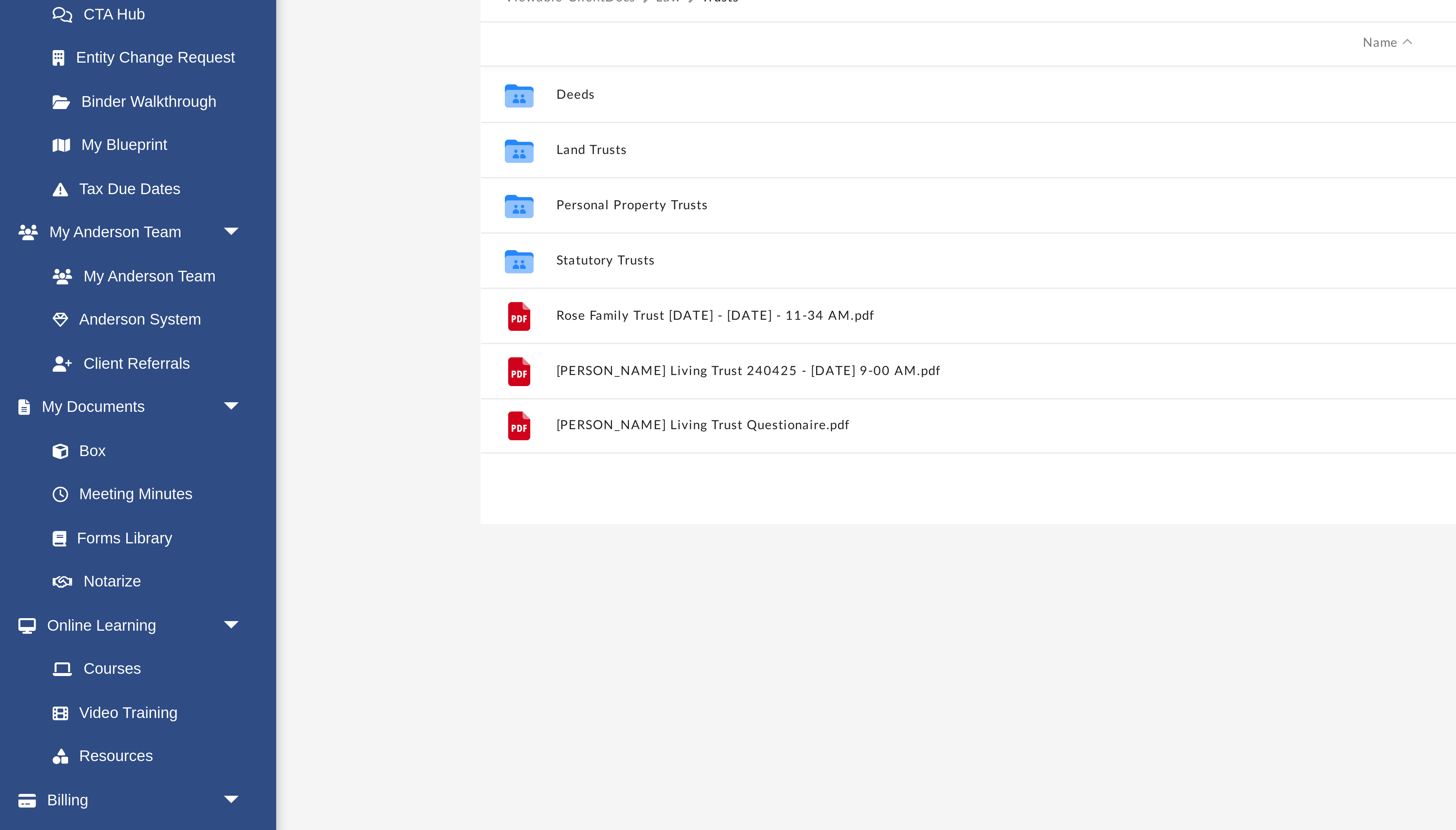
scroll to position [0, 0]
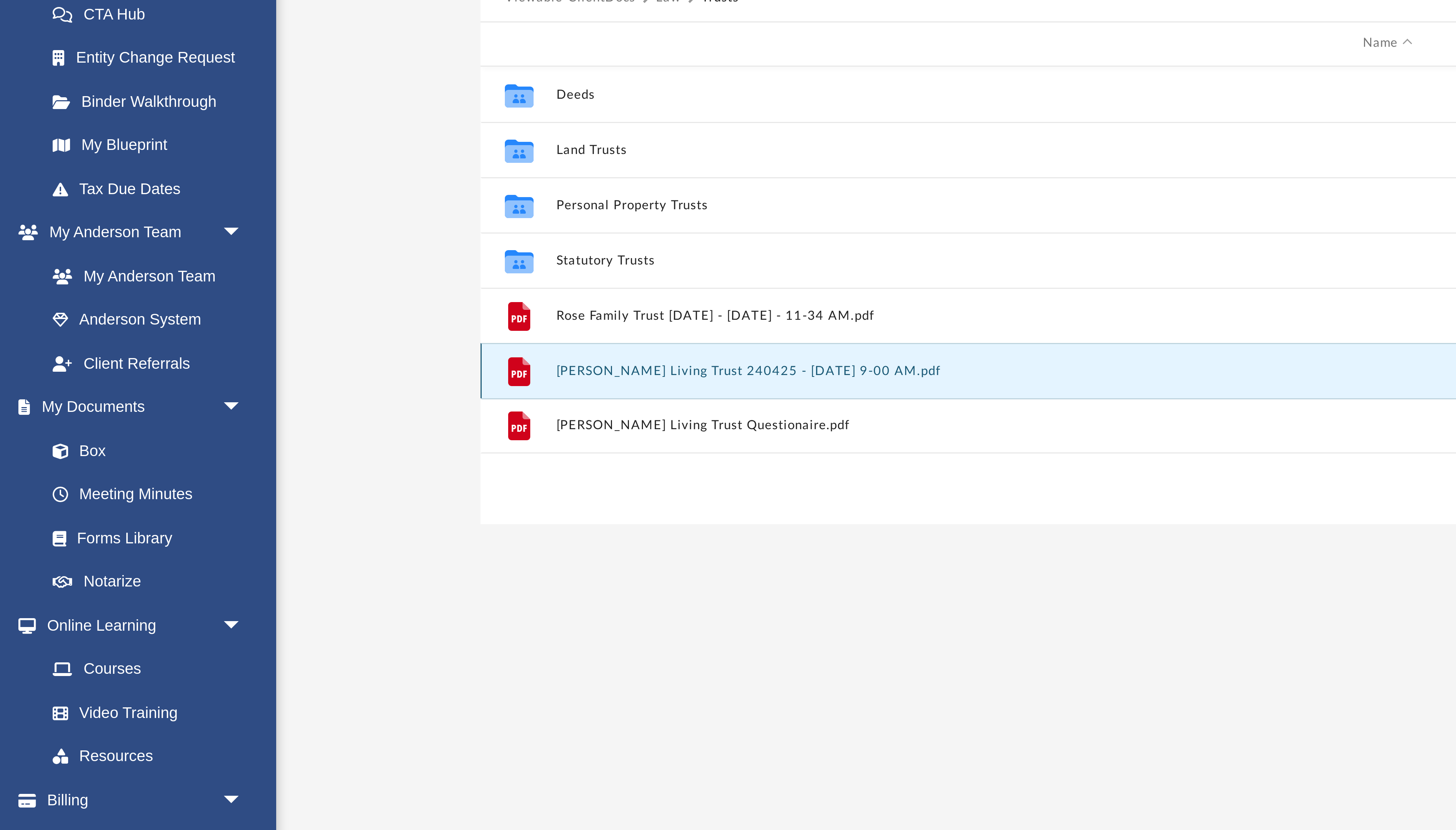
click at [200, 275] on button "[PERSON_NAME] Living Trust 240425 - [DATE] 9-00 AM.pdf" at bounding box center [462, 275] width 554 height 5
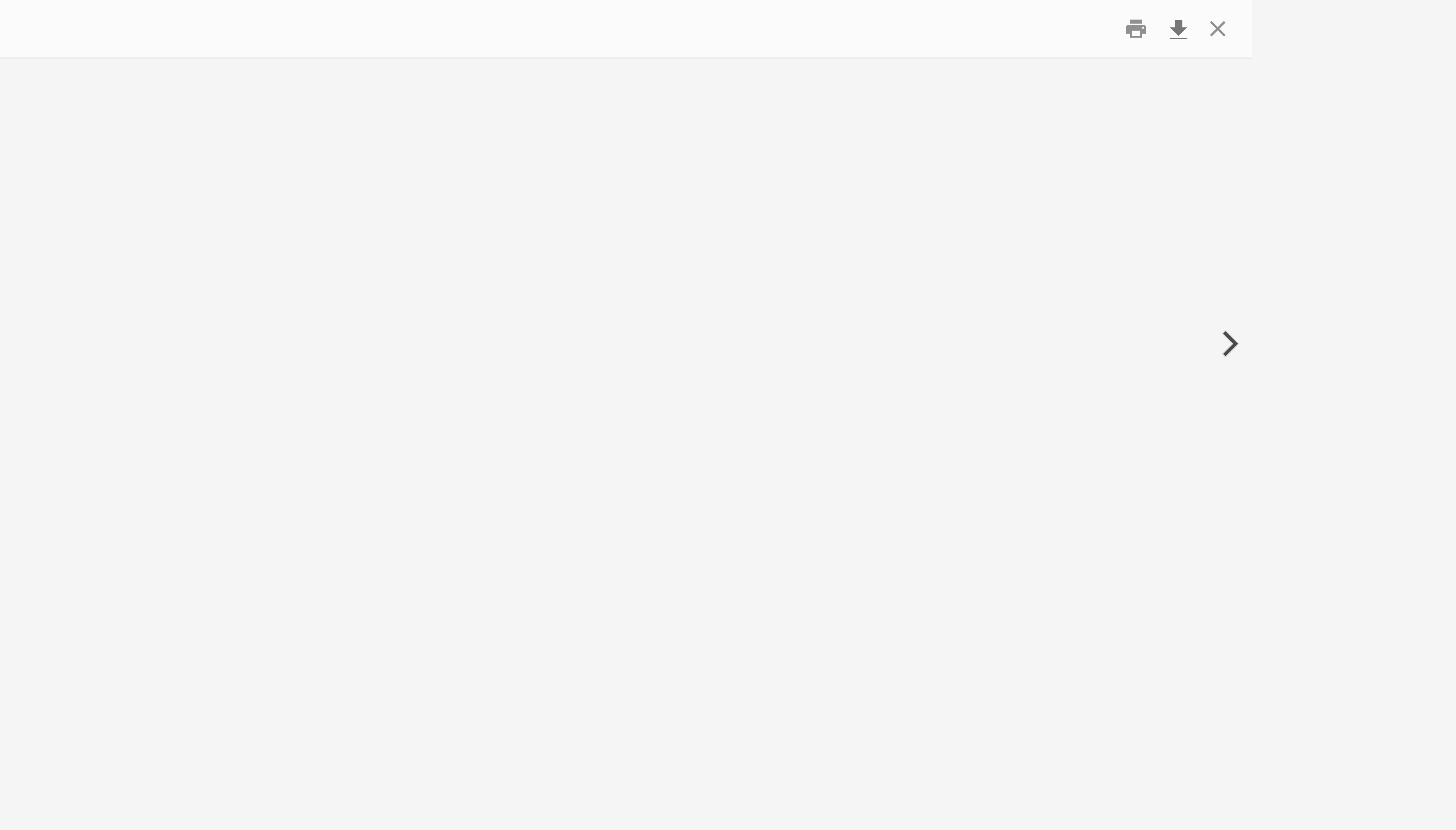
click at [1364, 126] on button "Download" at bounding box center [1363, 127] width 13 height 11
